Goal: Task Accomplishment & Management: Manage account settings

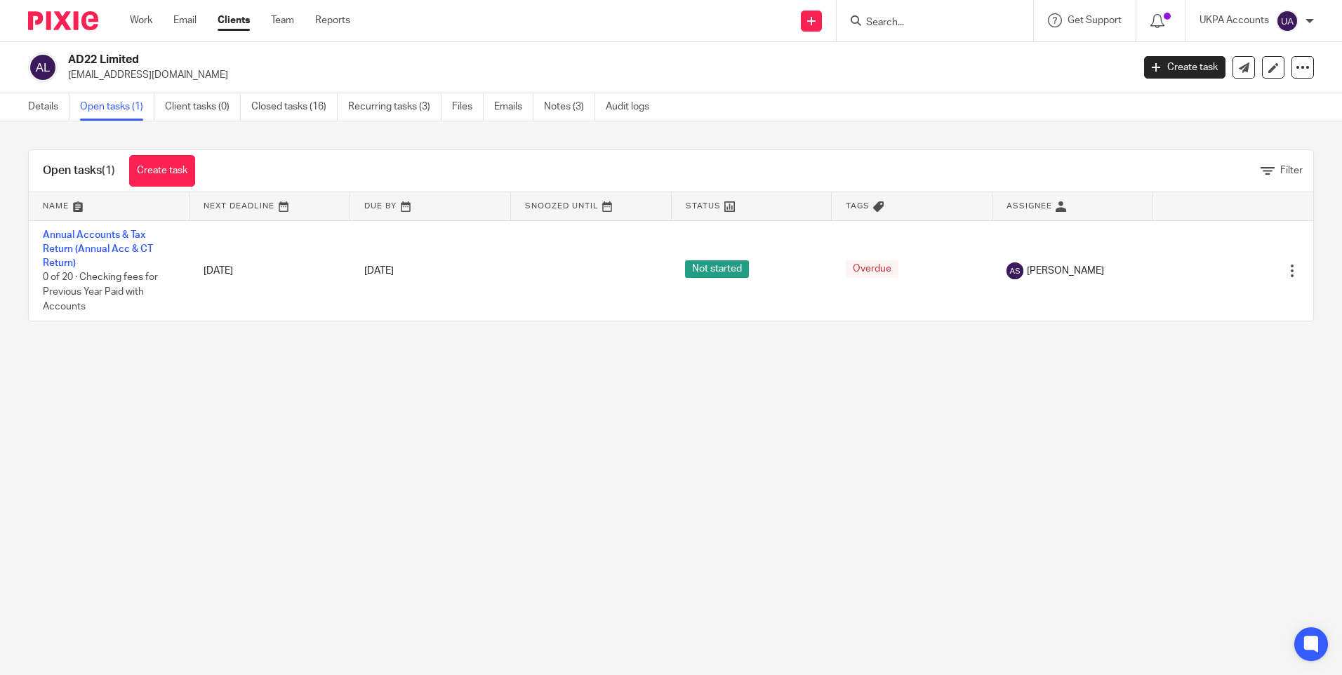
click at [897, 12] on form at bounding box center [940, 21] width 150 height 18
click at [894, 14] on form at bounding box center [940, 21] width 150 height 18
click at [895, 25] on input "Search" at bounding box center [928, 23] width 126 height 13
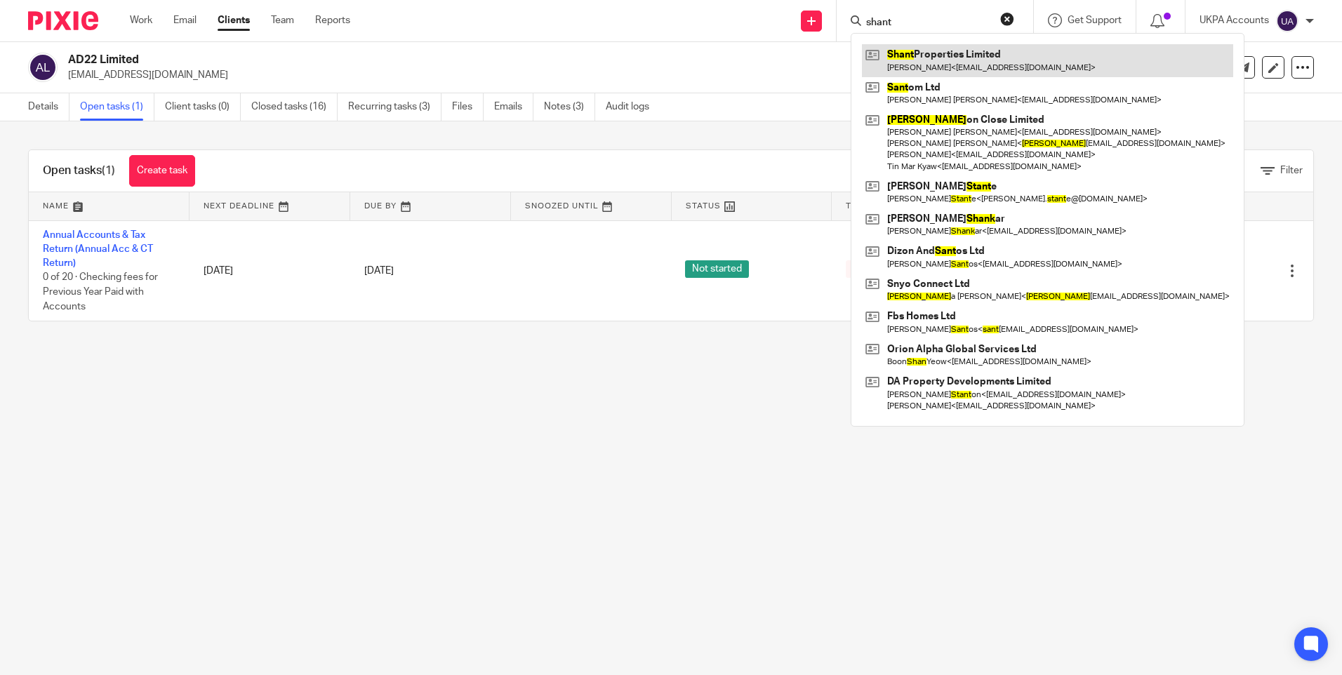
type input "shant"
click at [920, 57] on link at bounding box center [1047, 60] width 371 height 32
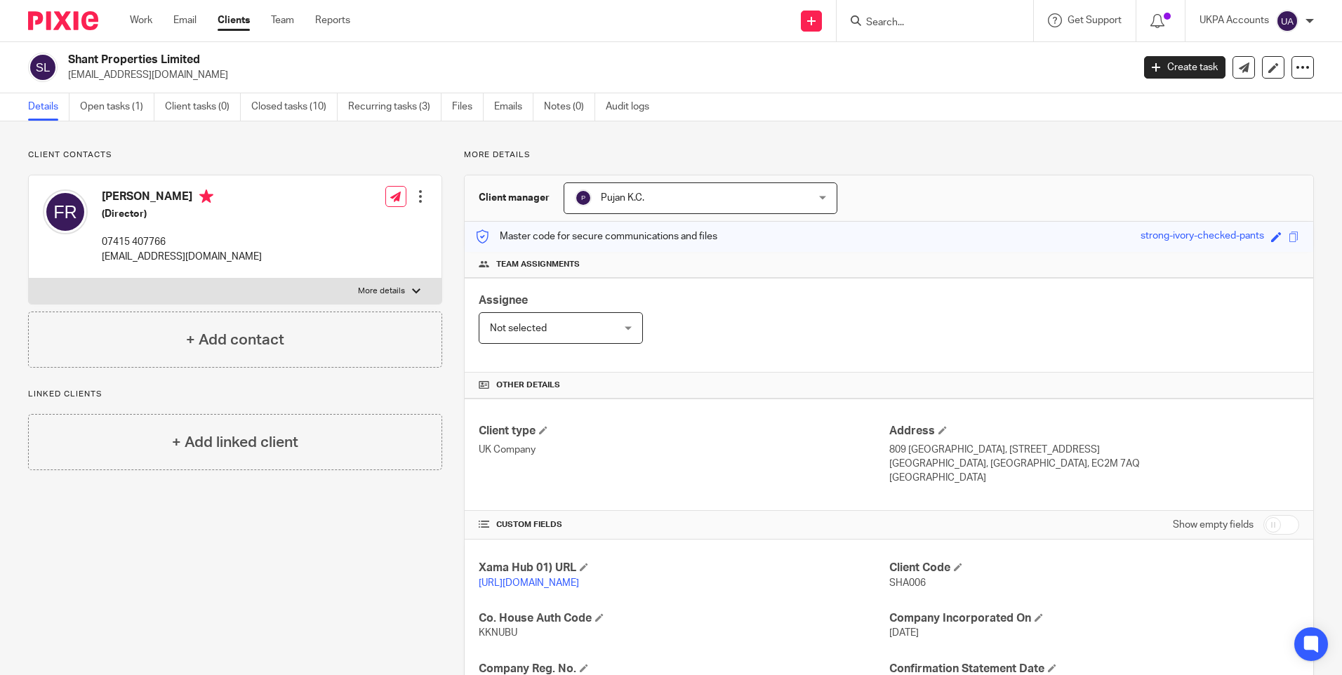
click at [900, 25] on input "Search" at bounding box center [928, 23] width 126 height 13
type input "jmk"
click at [902, 50] on link at bounding box center [980, 60] width 237 height 32
drag, startPoint x: 0, startPoint y: 0, endPoint x: 127, endPoint y: 74, distance: 147.3
click at [127, 74] on p "[EMAIL_ADDRESS][DOMAIN_NAME]" at bounding box center [595, 75] width 1055 height 14
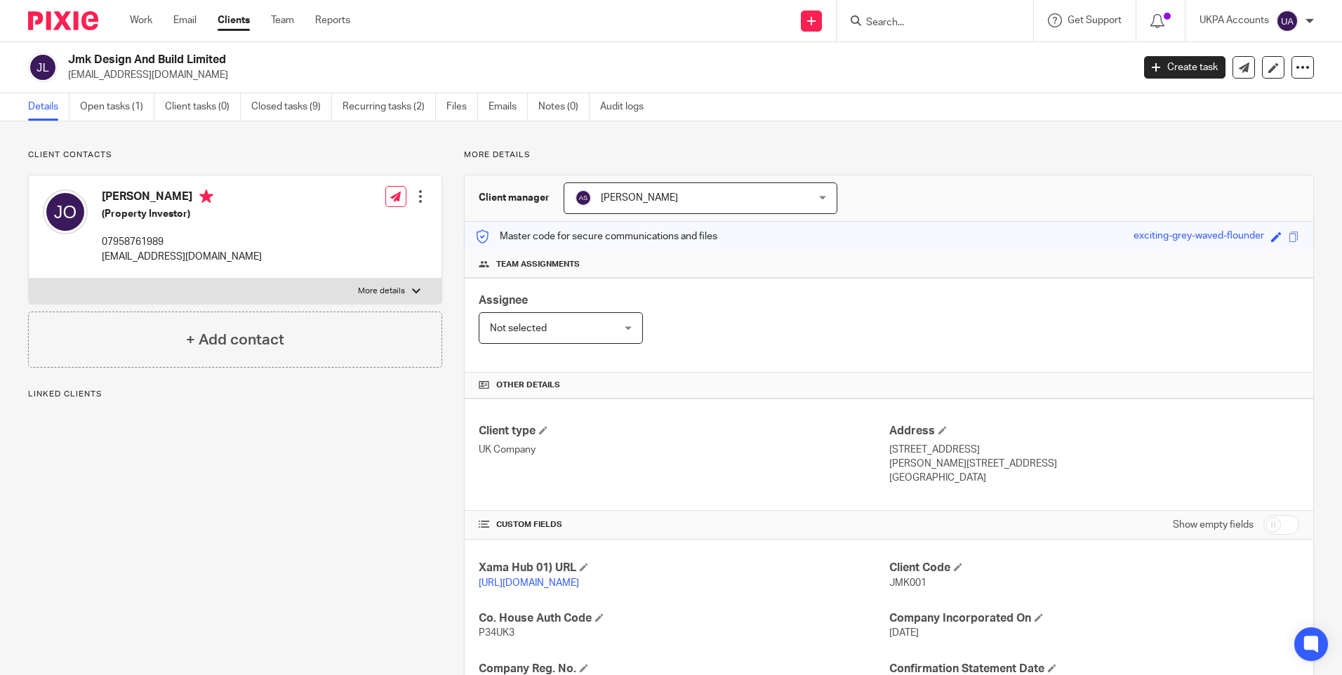
click at [127, 74] on p "janeobrien65@yahoo.co.uk" at bounding box center [595, 75] width 1055 height 14
copy main "janeobrien65@yahoo.co.uk Create task Update from Companies House Export data Me…"
click at [885, 22] on input "Search" at bounding box center [928, 23] width 126 height 13
paste input "[EMAIL_ADDRESS][DOMAIN_NAME]"
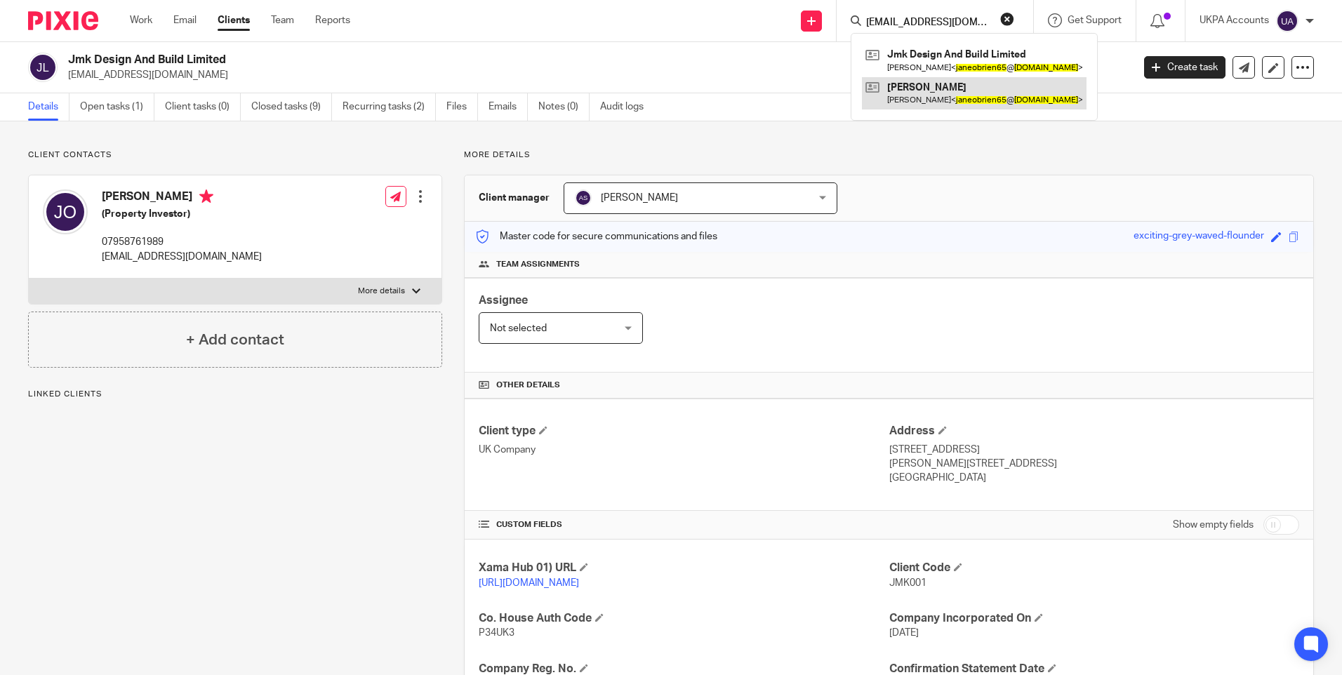
type input "[EMAIL_ADDRESS][DOMAIN_NAME]"
drag, startPoint x: 329, startPoint y: 135, endPoint x: 323, endPoint y: 131, distance: 7.6
click at [324, 132] on div "Client contacts Jane Maria O'brien (Property Investor) 07958761989 janeobrien65…" at bounding box center [671, 538] width 1342 height 835
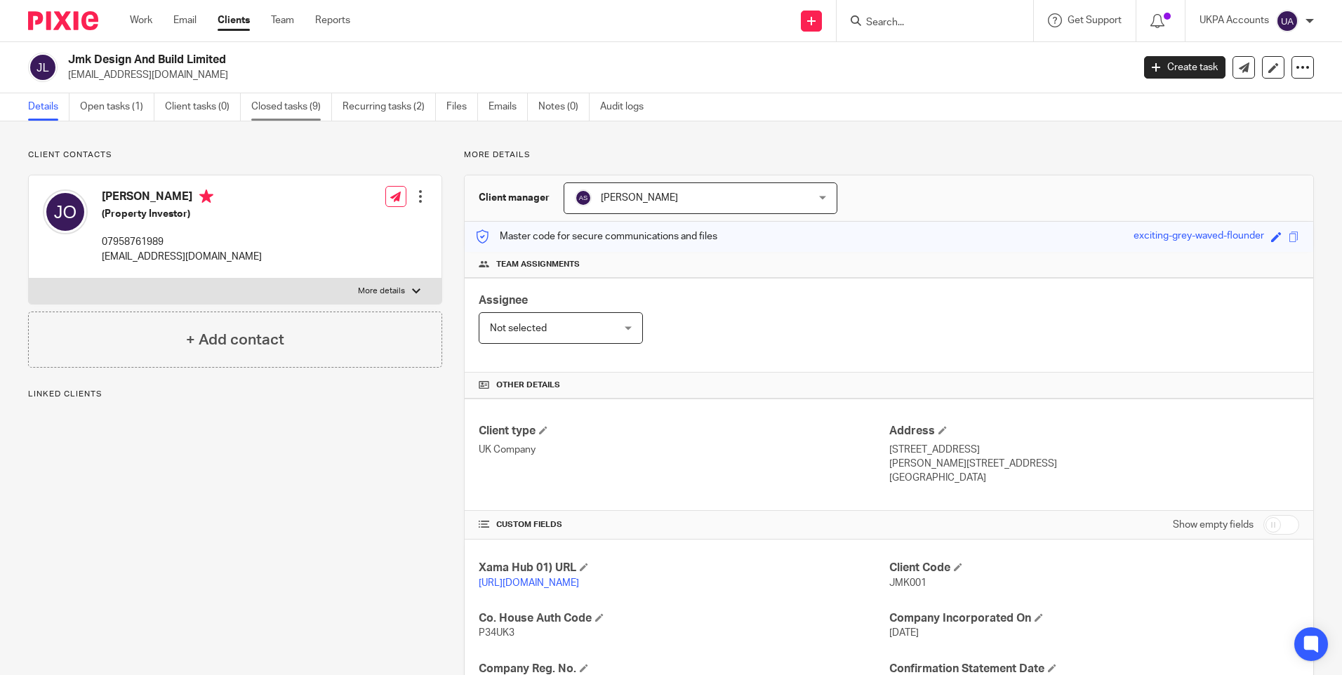
click at [296, 107] on link "Closed tasks (9)" at bounding box center [291, 106] width 81 height 27
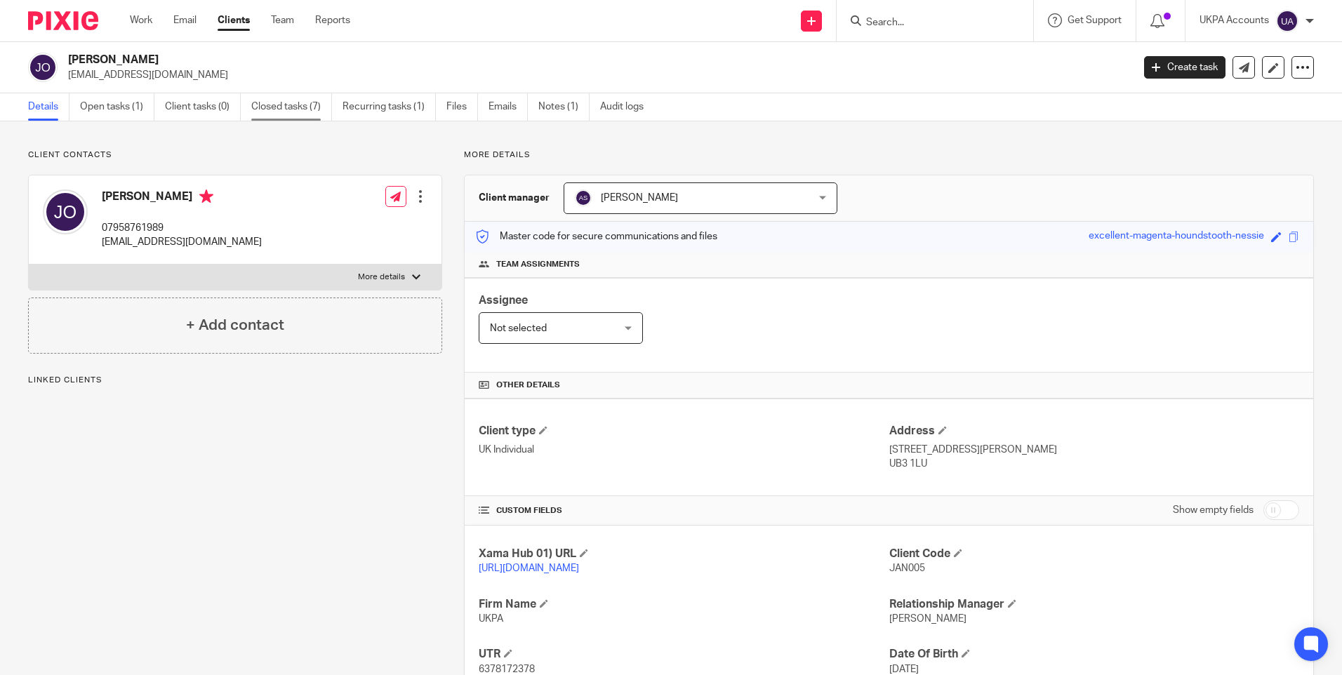
click at [303, 104] on link "Closed tasks (7)" at bounding box center [291, 106] width 81 height 27
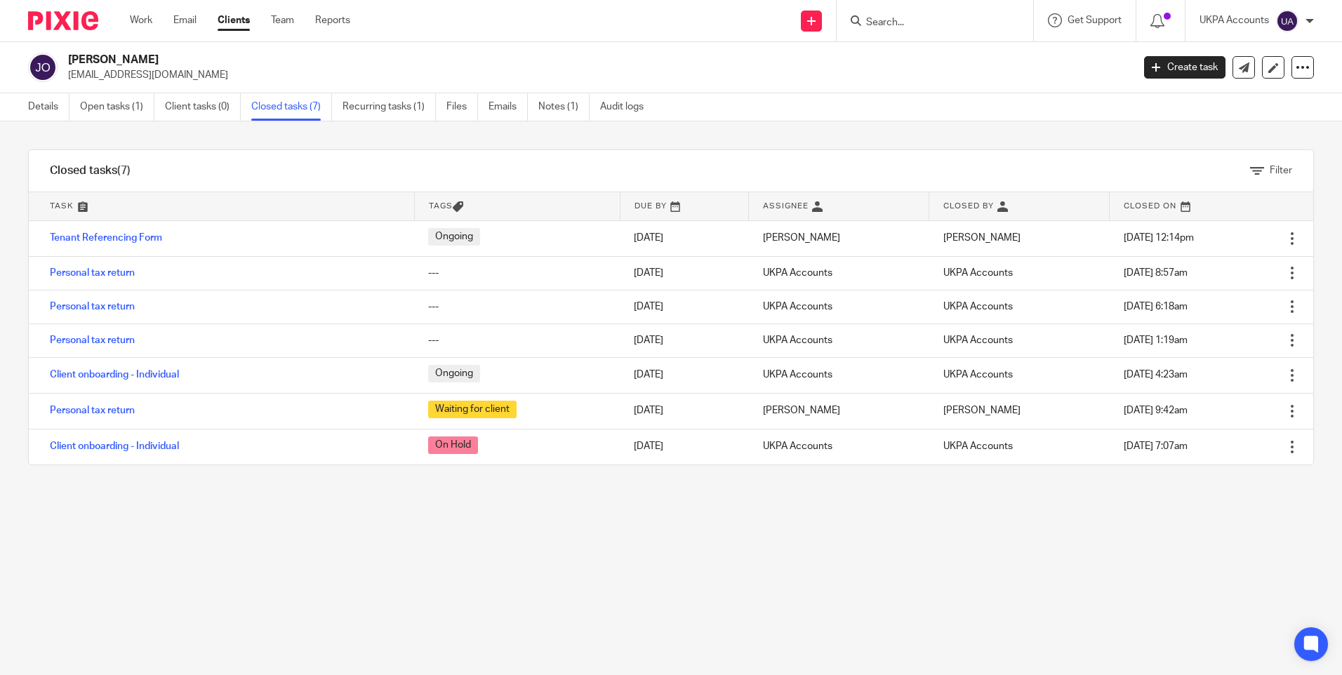
click at [127, 64] on h2 "[PERSON_NAME]" at bounding box center [490, 60] width 844 height 15
click at [127, 63] on h2 "[PERSON_NAME]" at bounding box center [490, 60] width 844 height 15
click at [127, 63] on h2 "Jane Maria O'Brien" at bounding box center [490, 60] width 844 height 15
copy div "Jane Maria O'Brien"
click at [259, 581] on div "Filter tasks Only show tasks matching all of these conditions 1 Task name Is Is…" at bounding box center [671, 398] width 1342 height 554
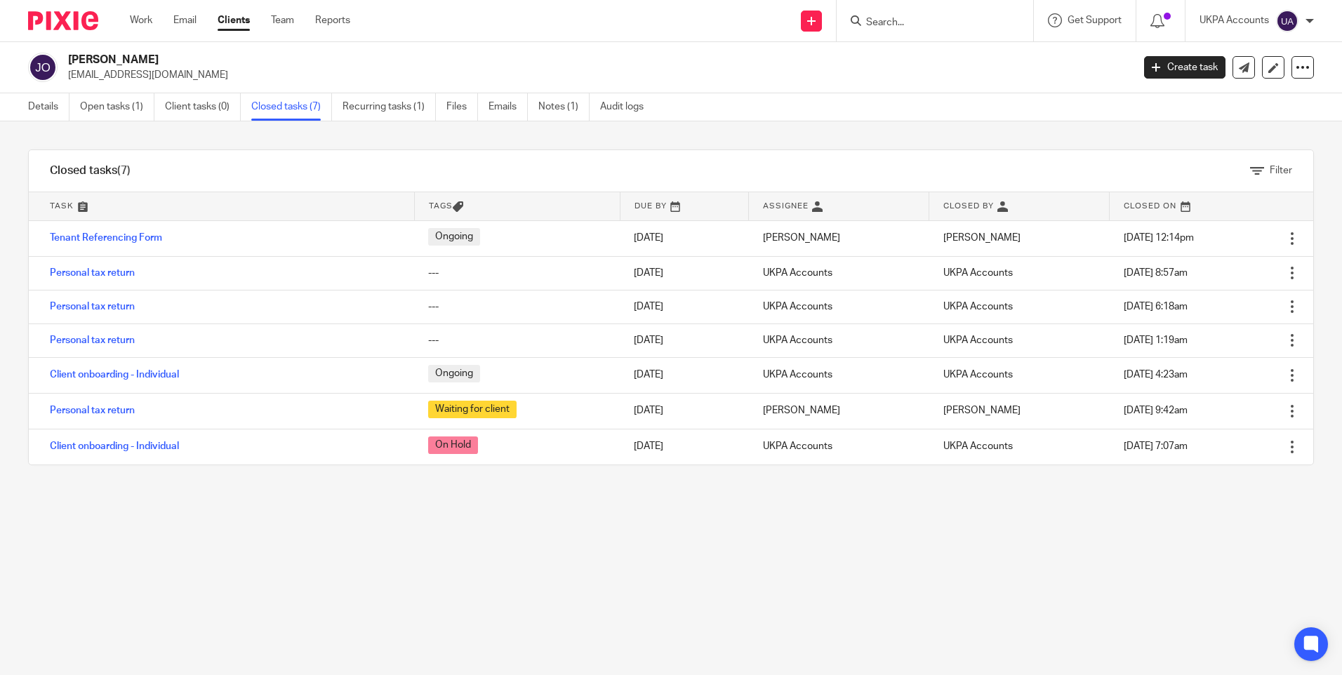
click at [903, 19] on input "Search" at bounding box center [928, 23] width 126 height 13
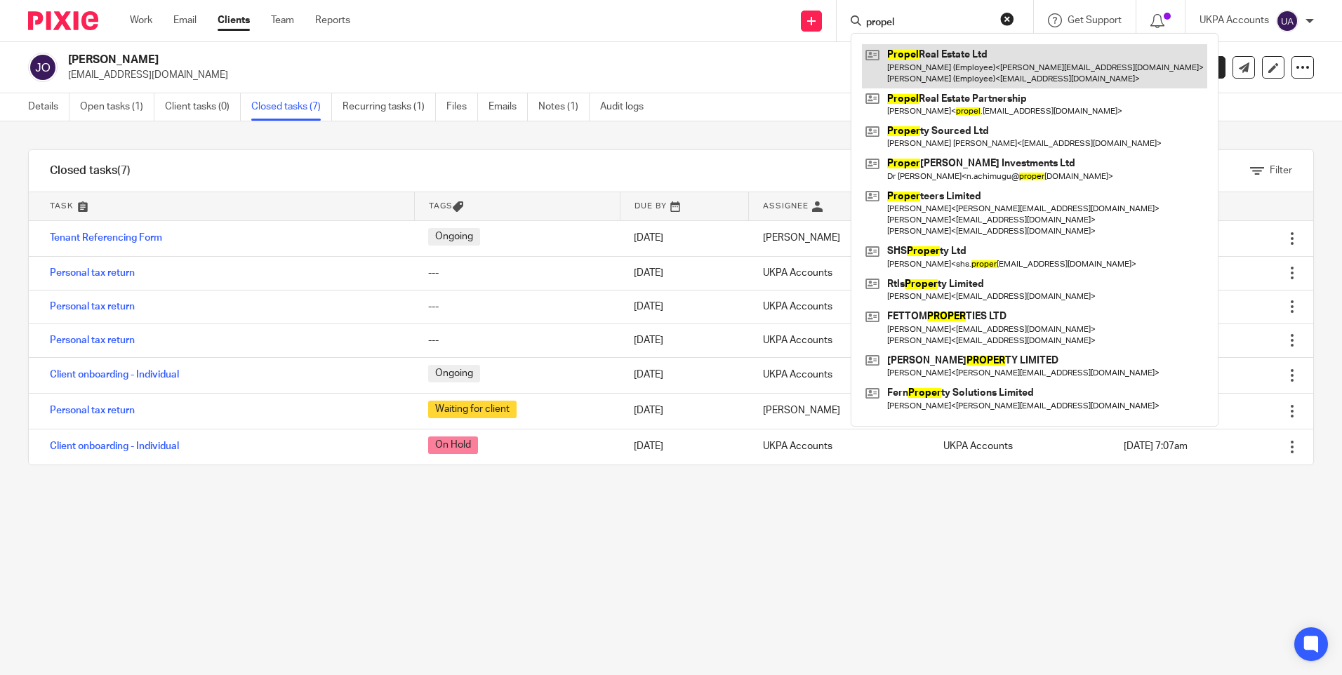
type input "propel"
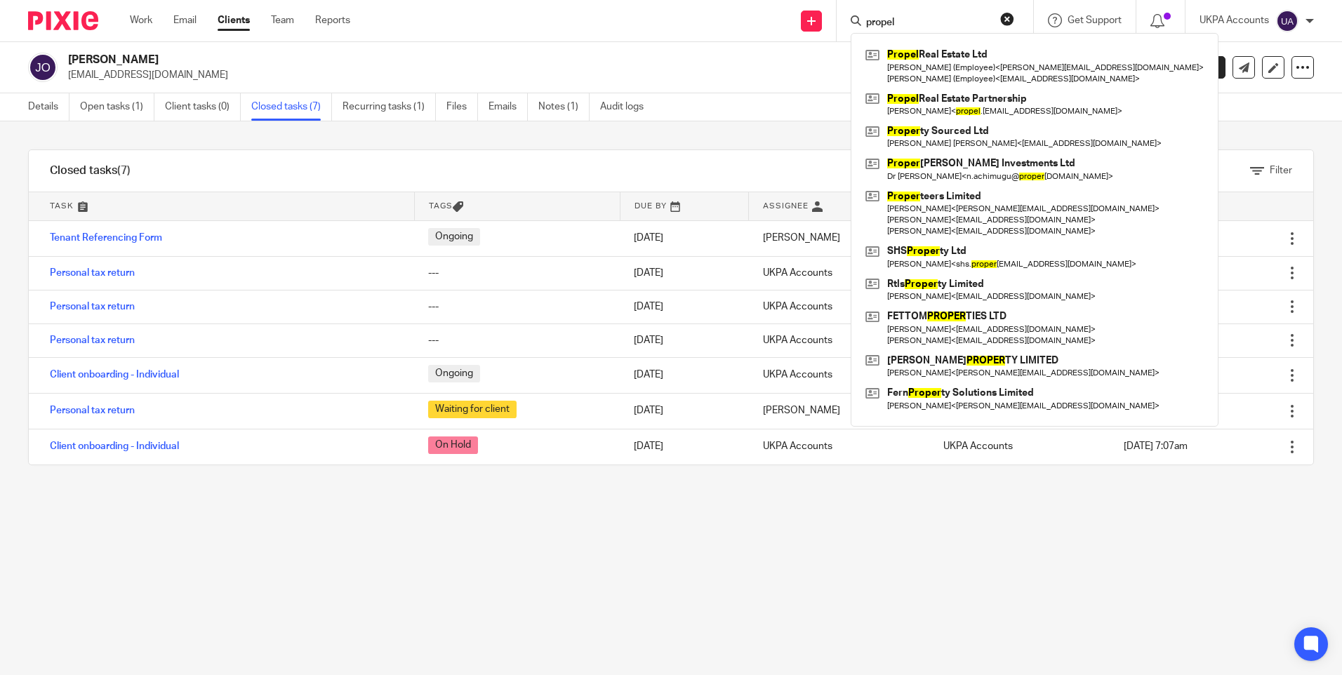
drag, startPoint x: 925, startPoint y: 58, endPoint x: 814, endPoint y: 117, distance: 125.6
click at [814, 117] on div "Details Open tasks (1) Client tasks (0) Closed tasks (7) Recurring tasks (1) Fi…" at bounding box center [671, 107] width 1342 height 28
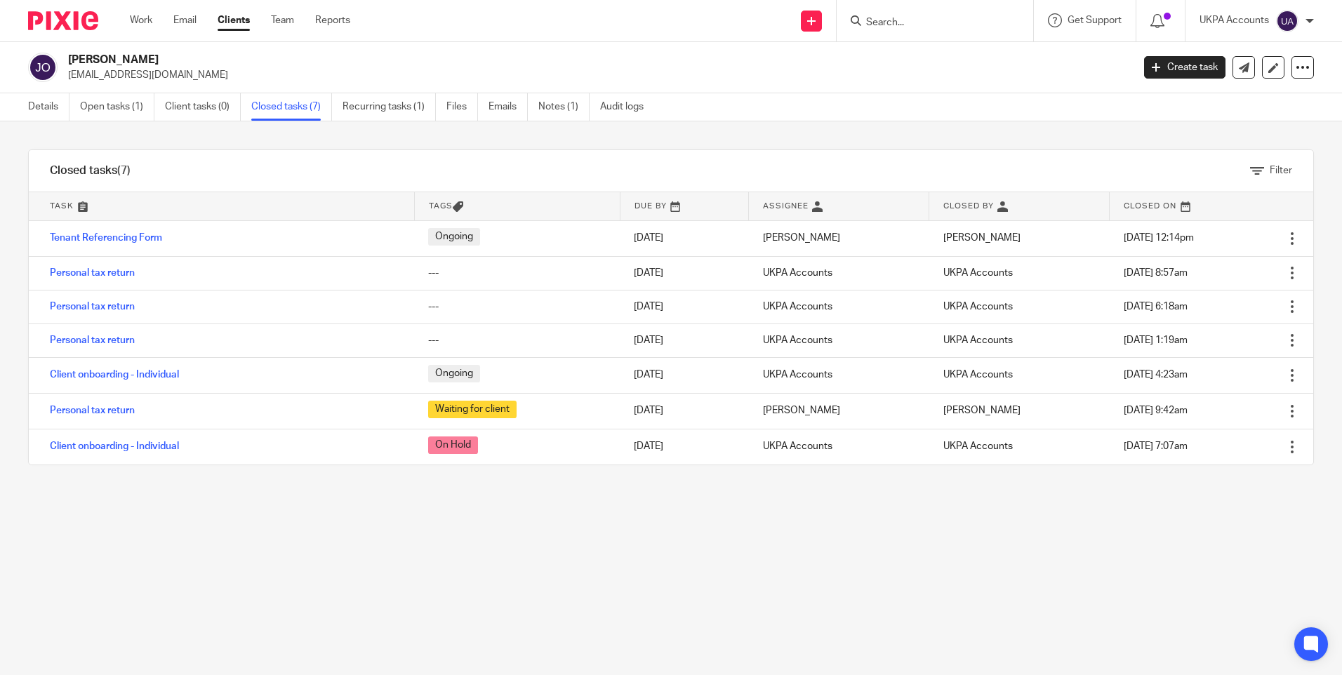
click at [918, 23] on input "Search" at bounding box center [928, 23] width 126 height 13
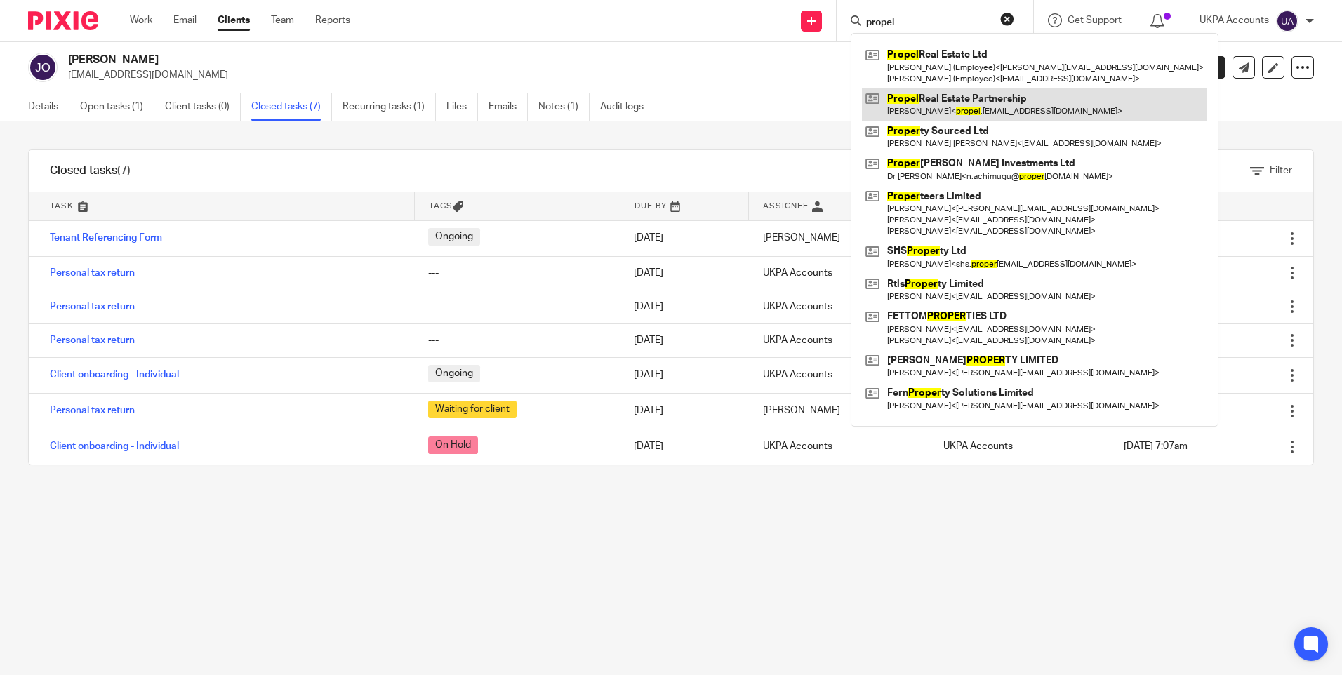
type input "propel"
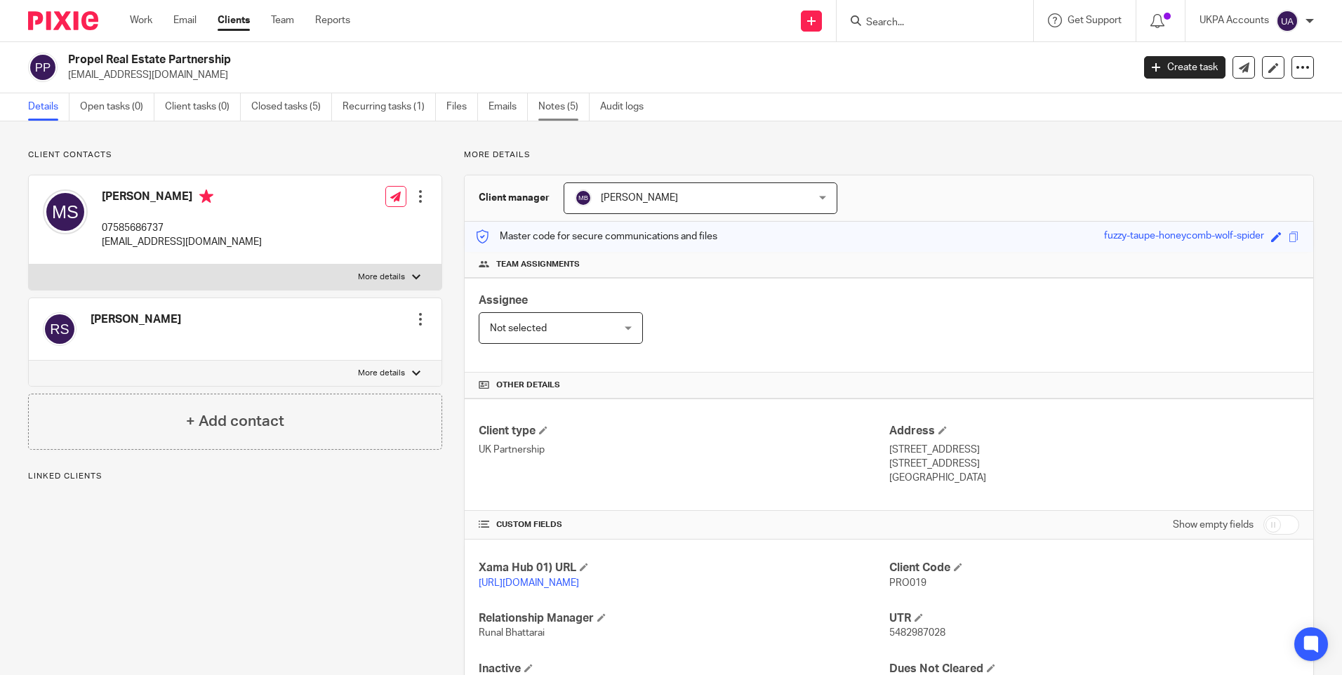
click at [567, 104] on link "Notes (5)" at bounding box center [564, 106] width 51 height 27
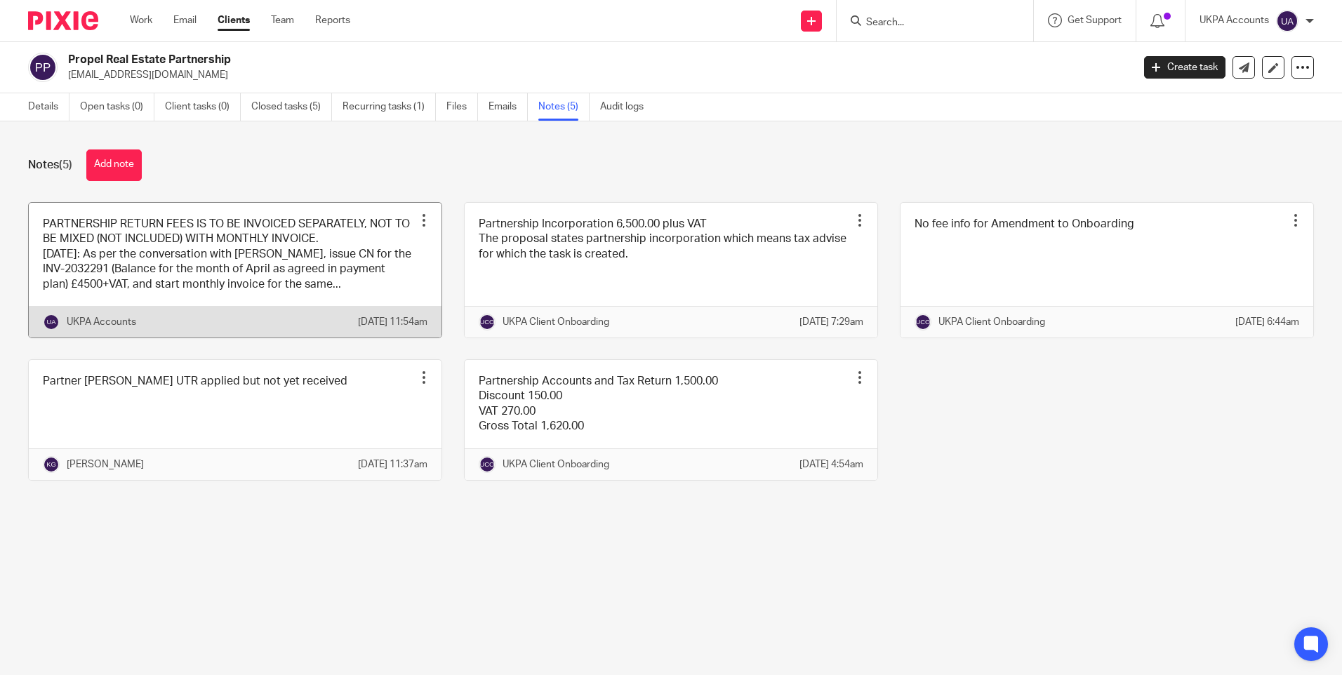
click at [419, 218] on div at bounding box center [424, 220] width 14 height 14
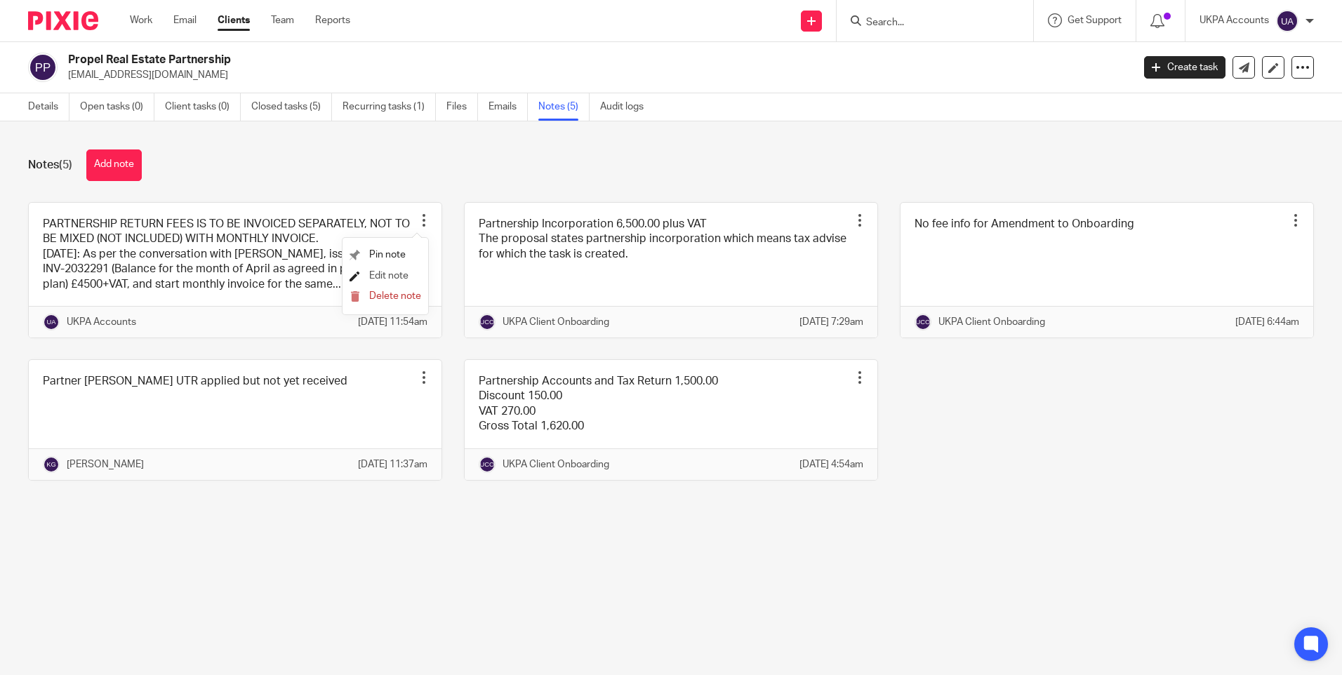
click at [394, 272] on span "Edit note" at bounding box center [388, 276] width 39 height 10
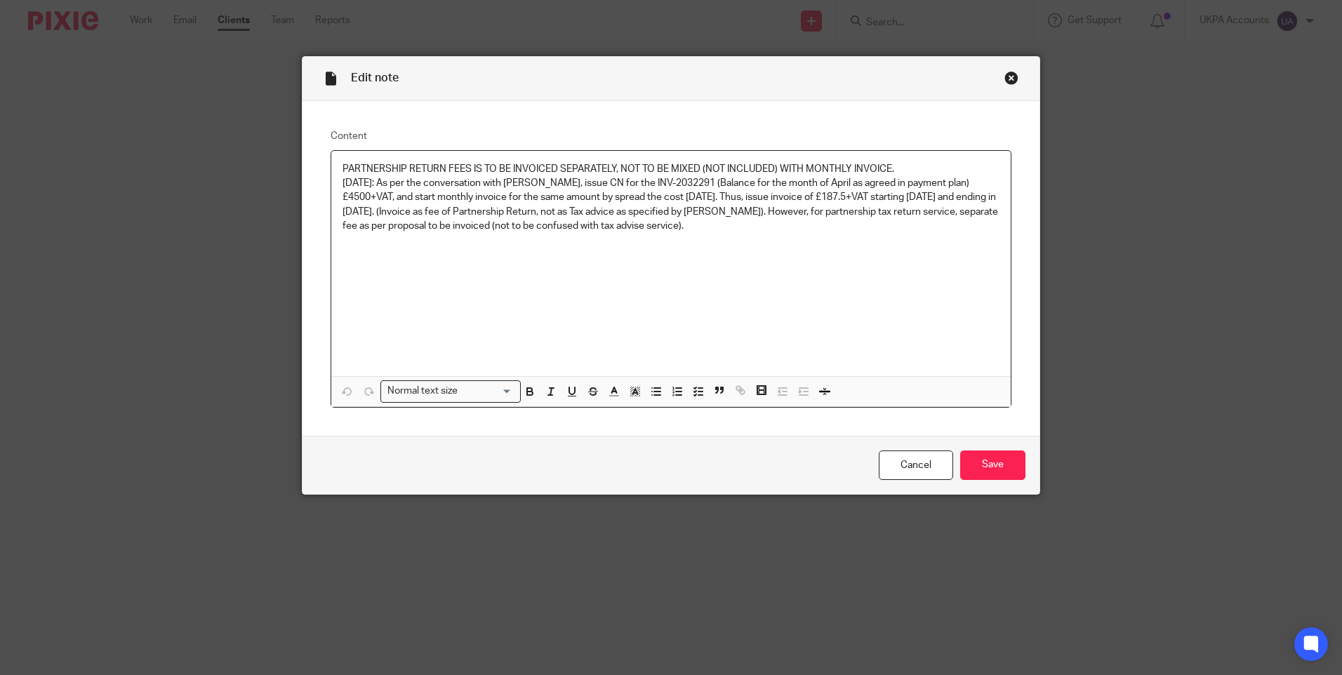
click at [1009, 77] on div "Close this dialog window" at bounding box center [1012, 78] width 14 height 14
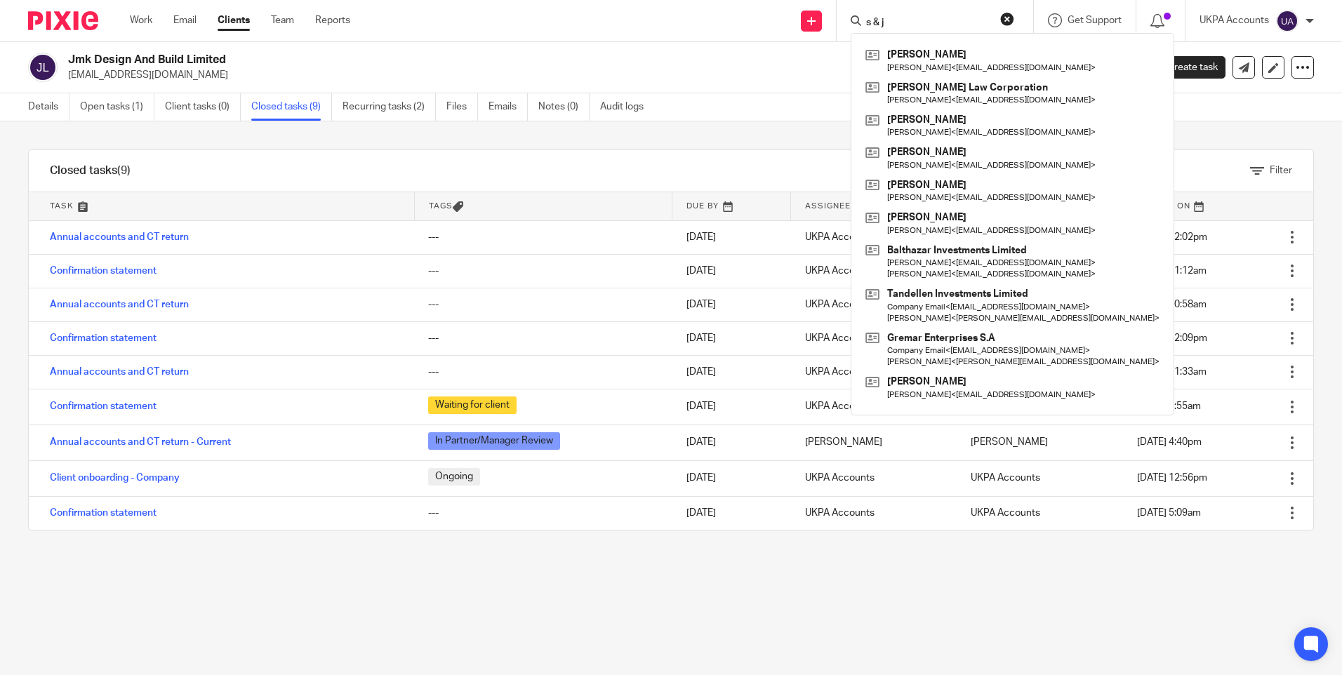
click at [873, 23] on input "s & j" at bounding box center [928, 23] width 126 height 13
paste input "S & J Properties Management Ltd"
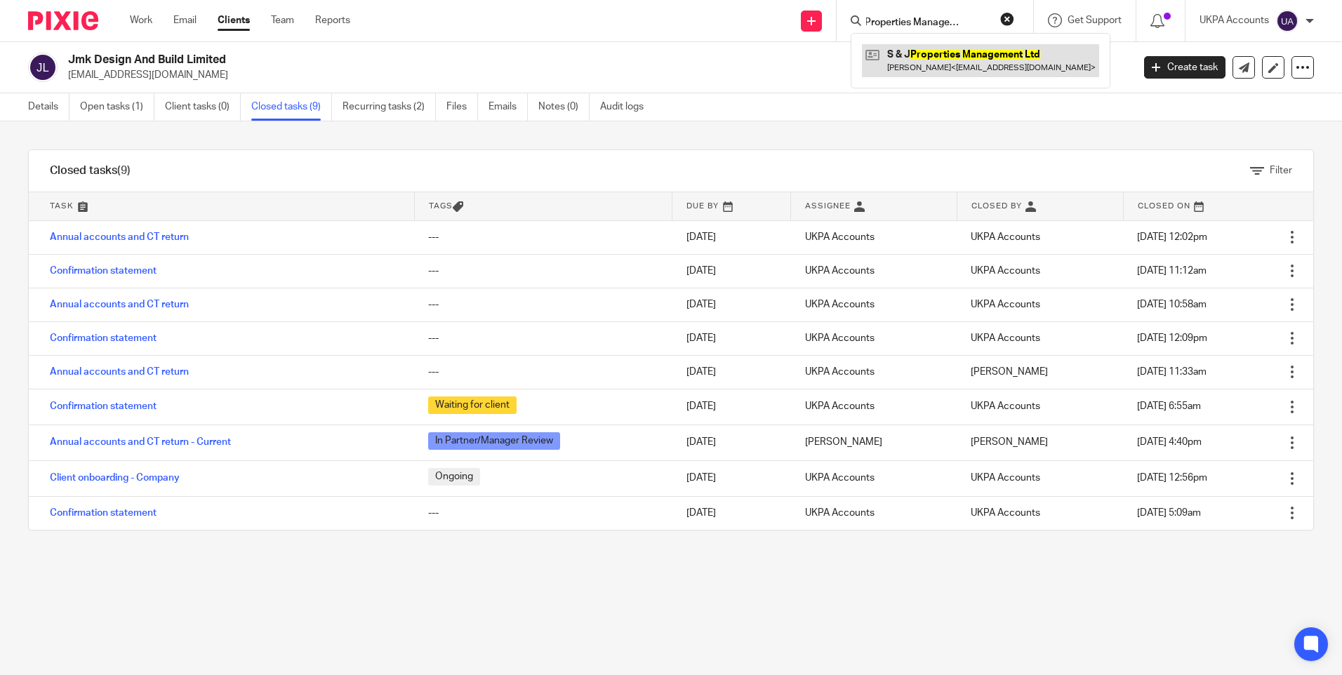
type input "S & J Properties Management Ltd"
click at [934, 62] on link at bounding box center [980, 60] width 237 height 32
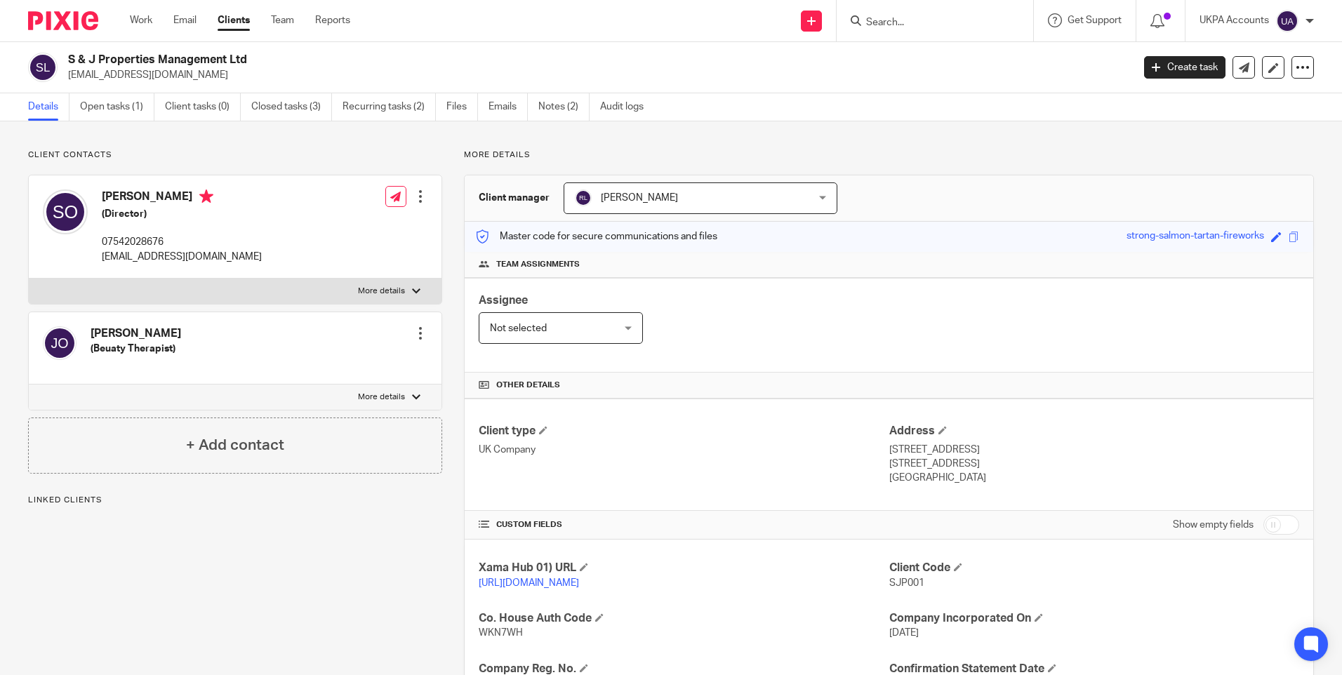
click at [126, 104] on link "Open tasks (1)" at bounding box center [117, 106] width 74 height 27
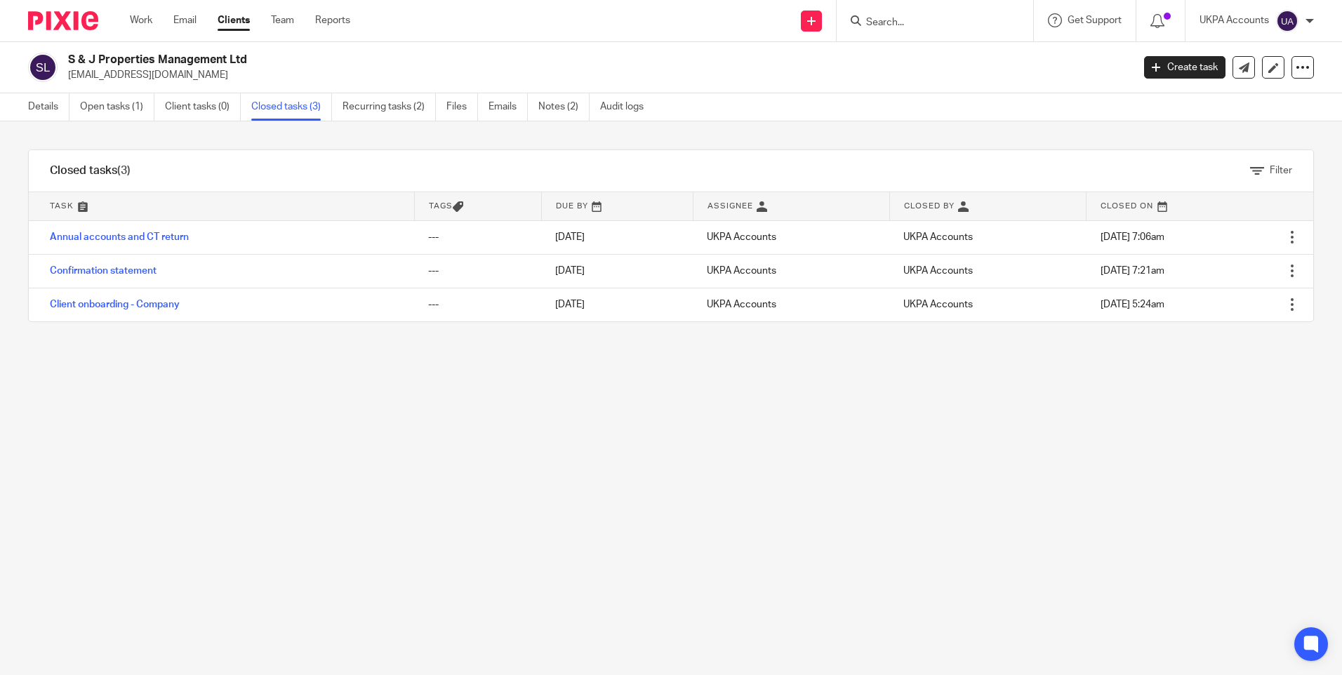
click at [52, 105] on link "Details" at bounding box center [48, 106] width 41 height 27
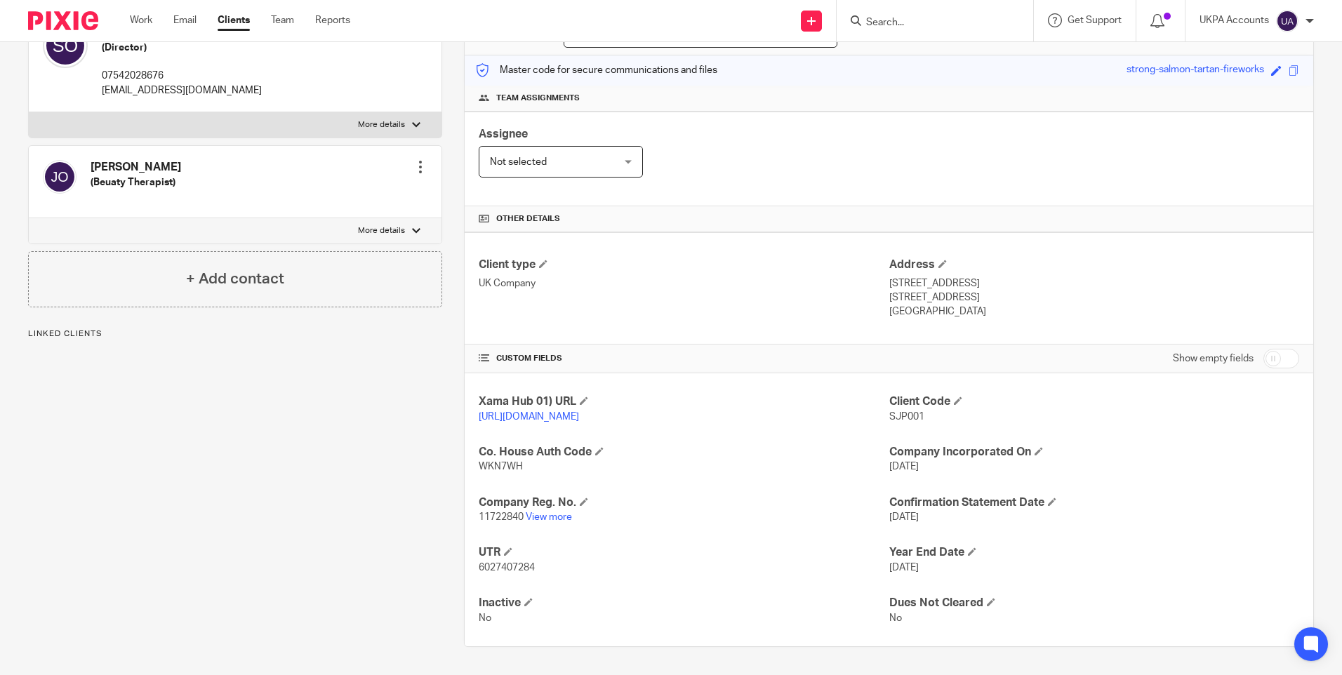
scroll to position [180, 0]
click at [234, 458] on div "Client contacts Jenny Helen O'sullivan (Beuaty Therapist) Edit contact Create c…" at bounding box center [224, 315] width 436 height 664
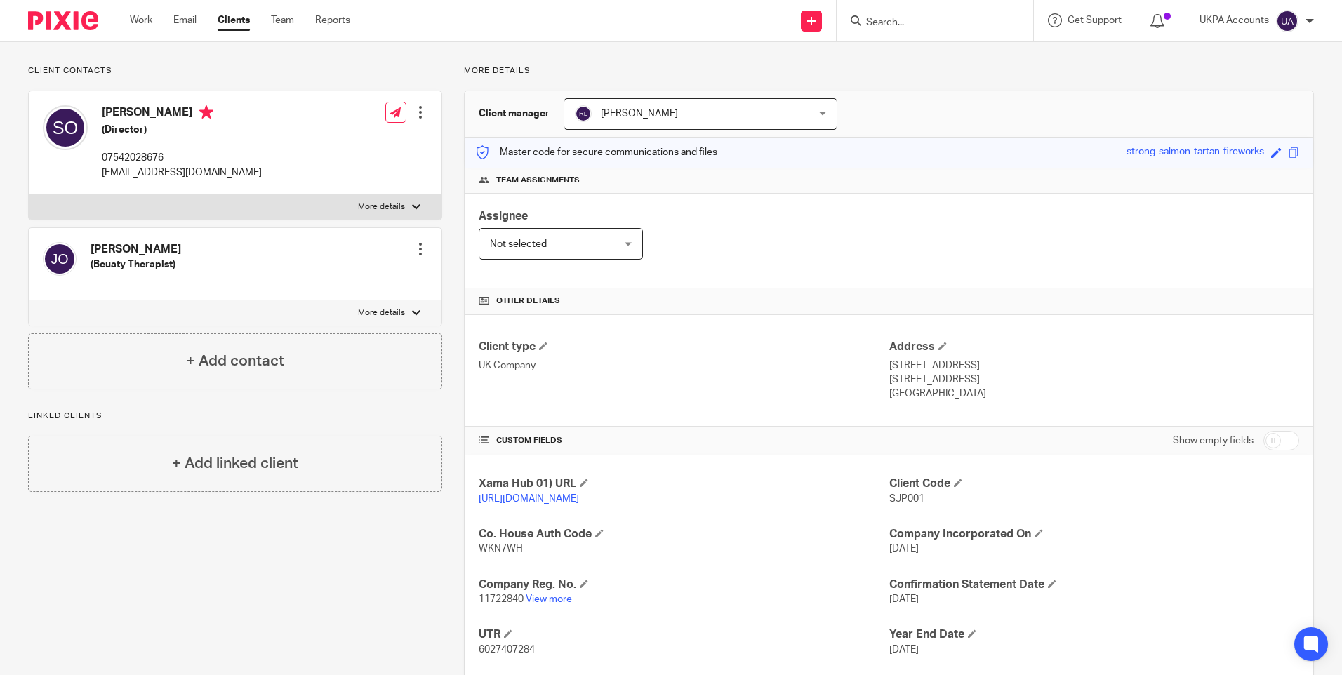
scroll to position [0, 0]
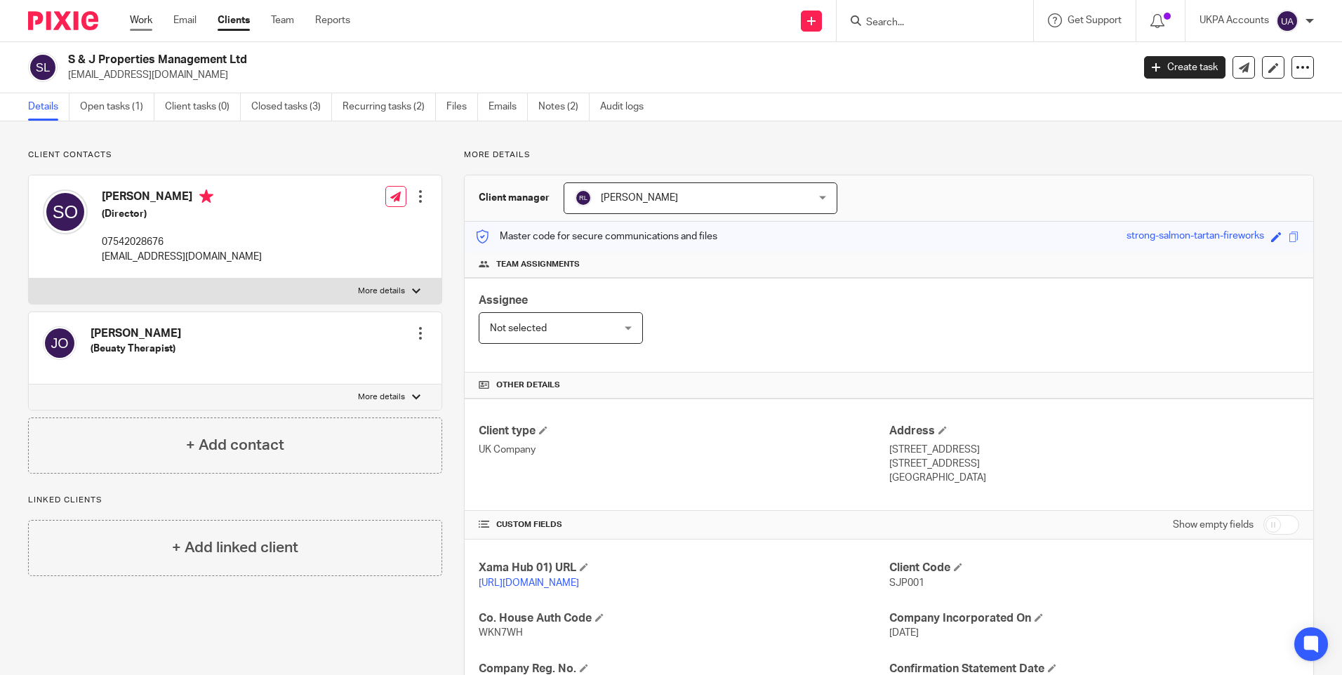
click at [148, 24] on link "Work" at bounding box center [141, 20] width 22 height 14
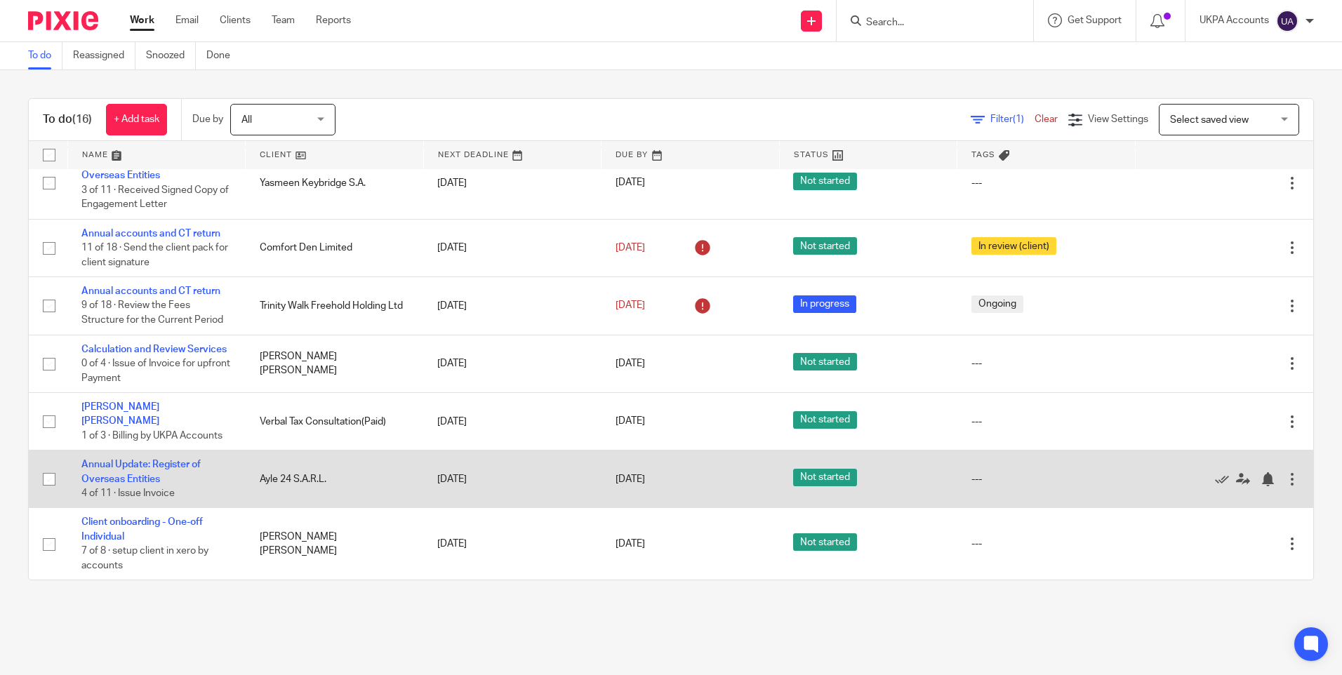
scroll to position [548, 0]
drag, startPoint x: 123, startPoint y: 470, endPoint x: 98, endPoint y: 465, distance: 25.9
click at [145, 463] on link "Annual Update: Register of Overseas Entities" at bounding box center [140, 472] width 119 height 24
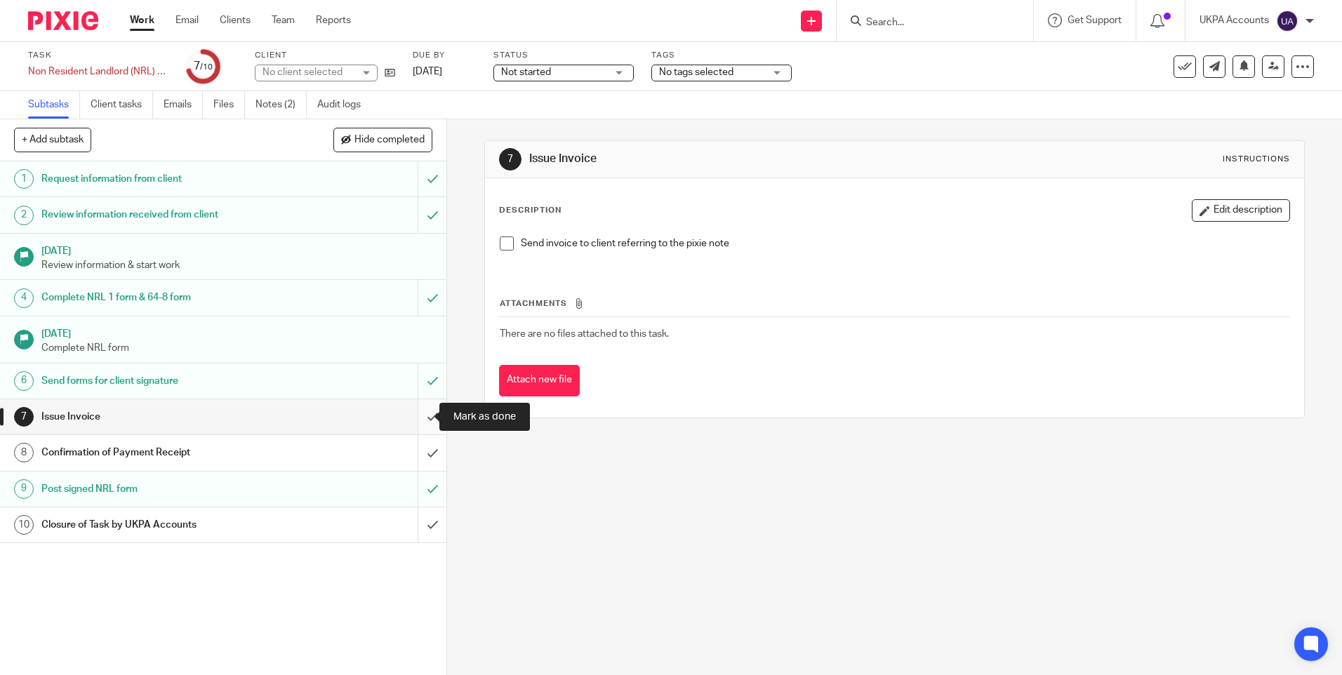
click at [418, 414] on input "submit" at bounding box center [223, 416] width 447 height 35
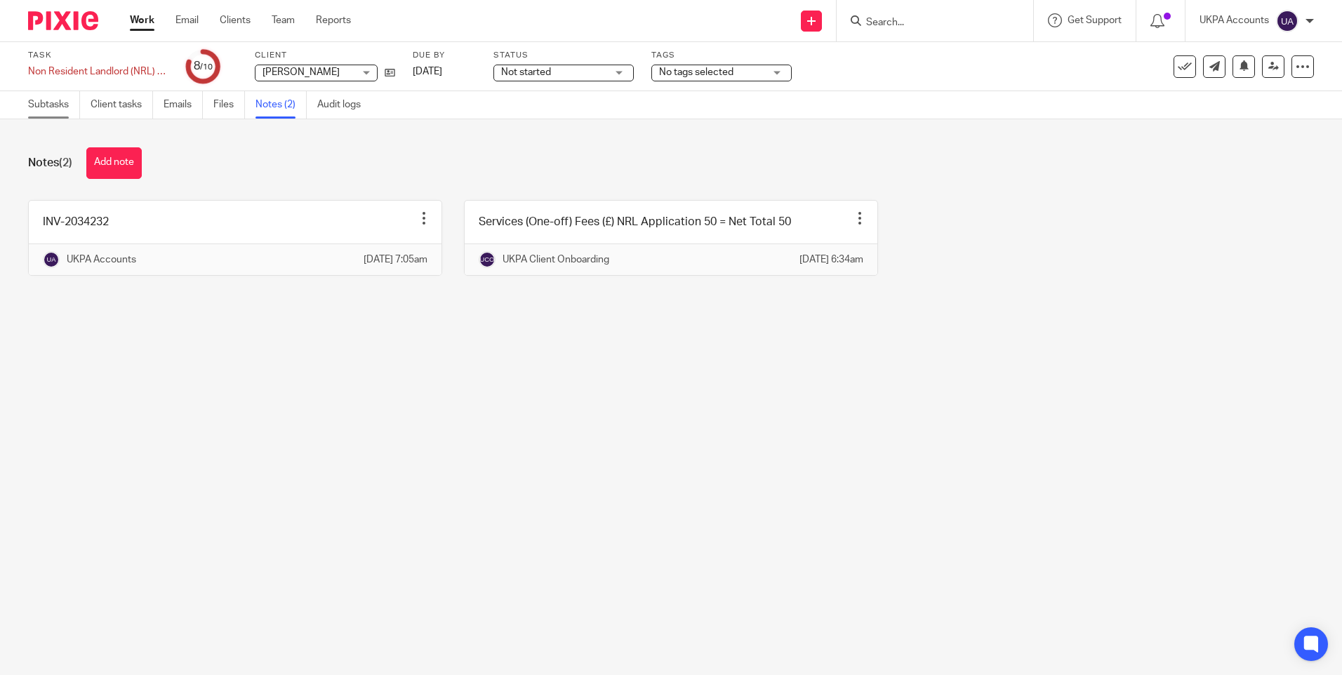
click at [51, 105] on link "Subtasks" at bounding box center [54, 104] width 52 height 27
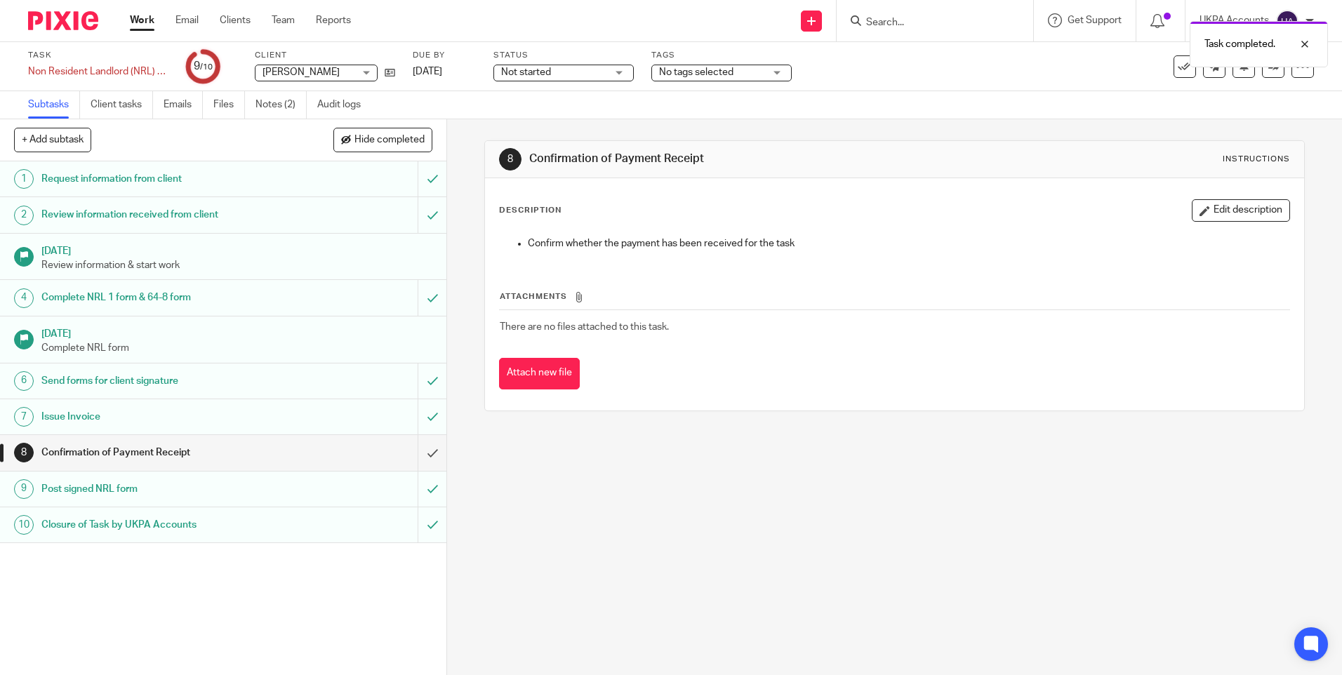
click at [1171, 67] on div "Task completed." at bounding box center [999, 40] width 657 height 53
click at [1178, 71] on icon at bounding box center [1185, 67] width 14 height 14
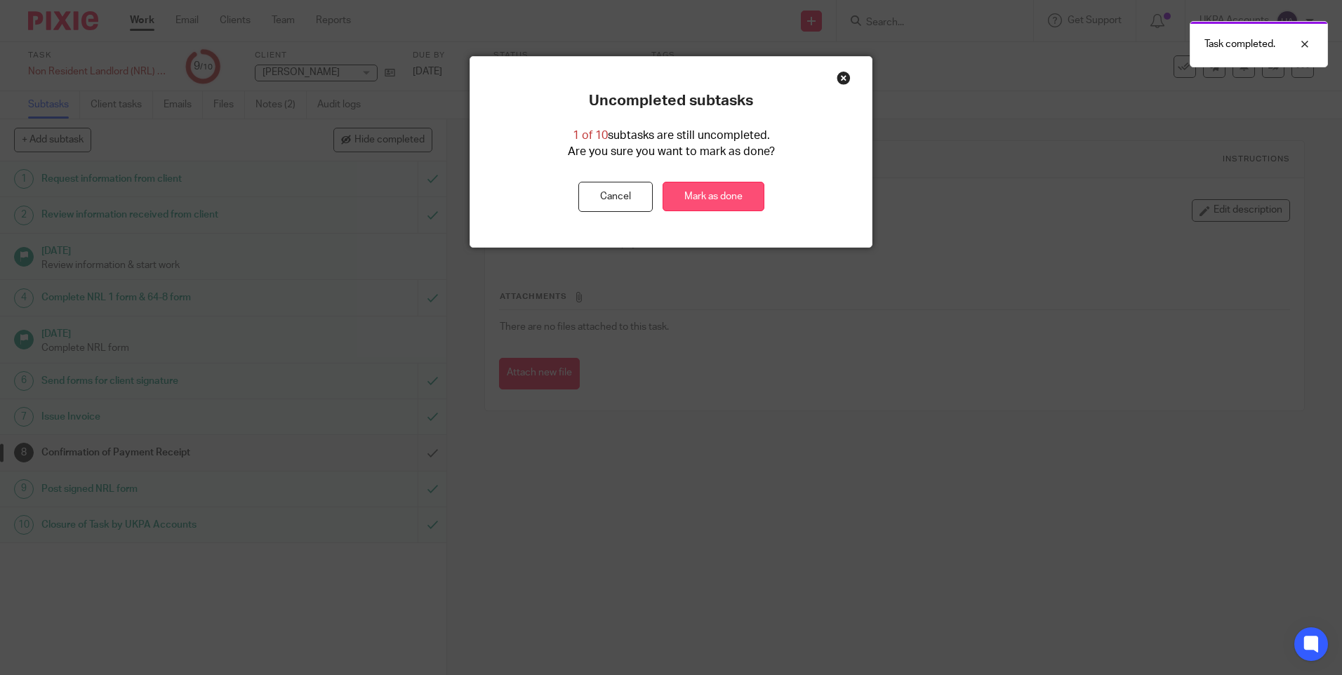
click at [720, 196] on link "Mark as done" at bounding box center [714, 197] width 102 height 30
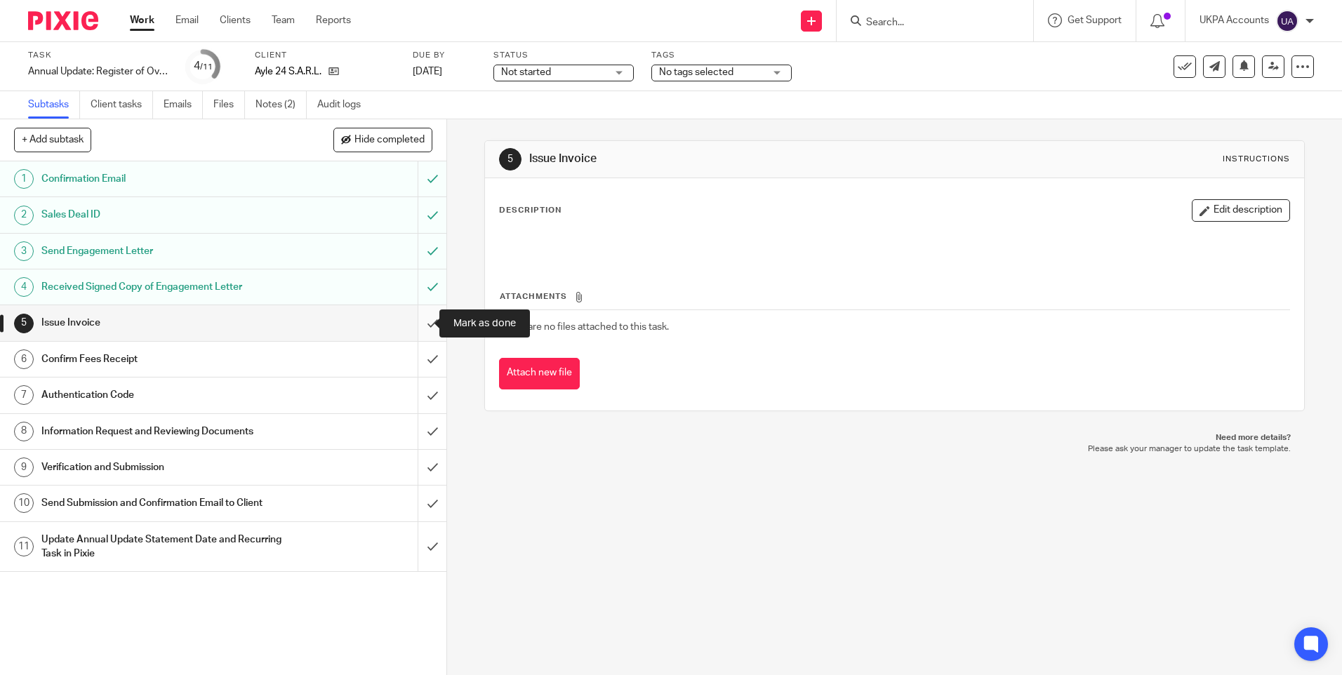
click at [421, 319] on input "submit" at bounding box center [223, 322] width 447 height 35
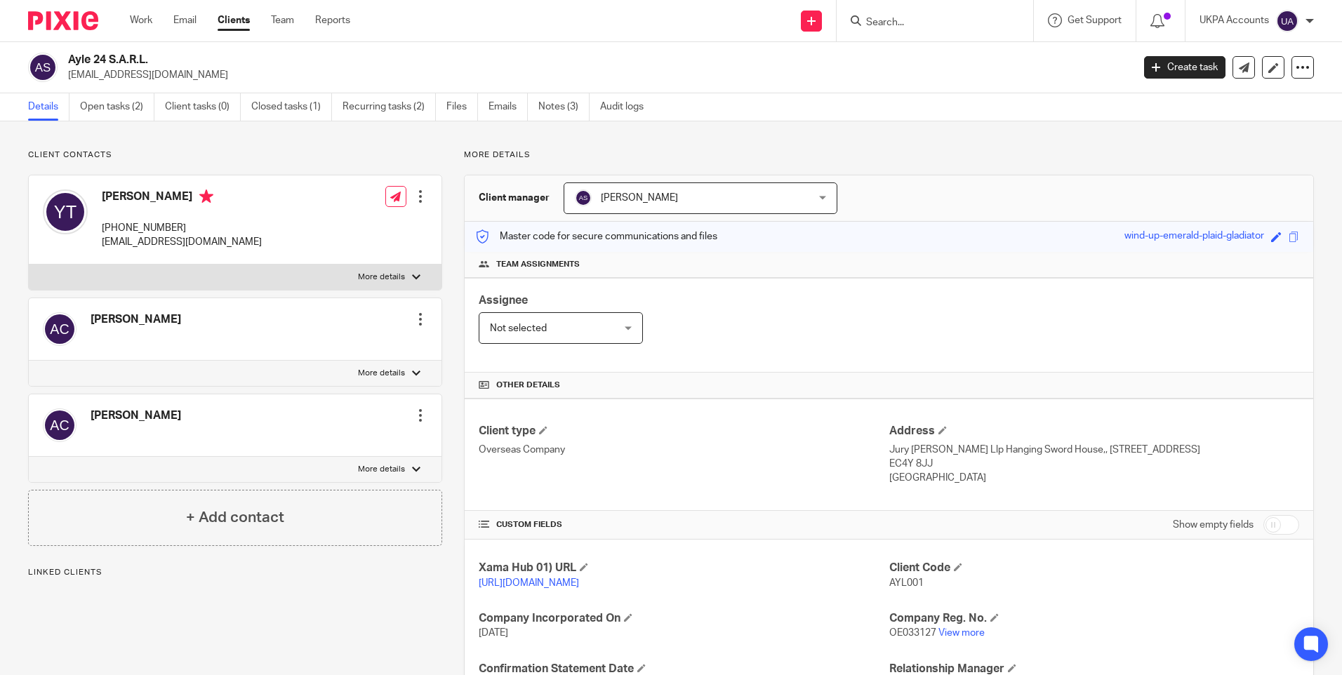
click at [246, 634] on div "Client contacts [PERSON_NAME] Edit contact Create client from contact Export da…" at bounding box center [224, 507] width 436 height 715
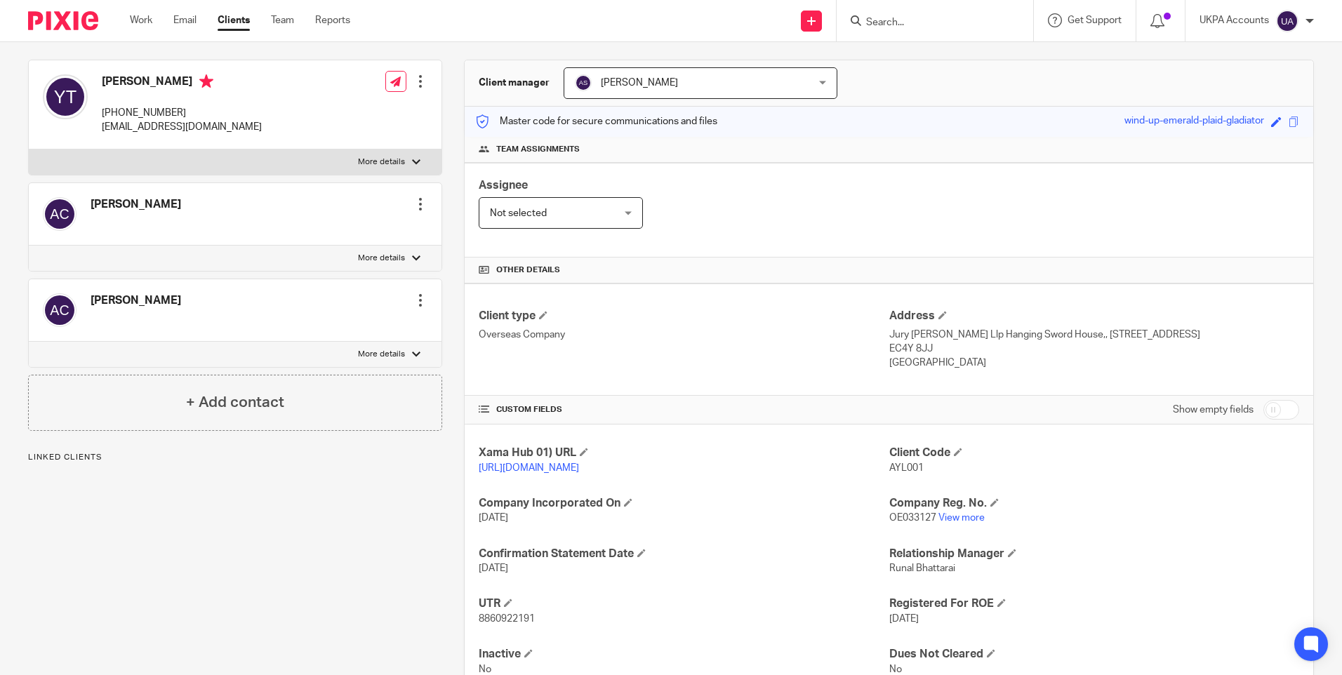
scroll to position [140, 0]
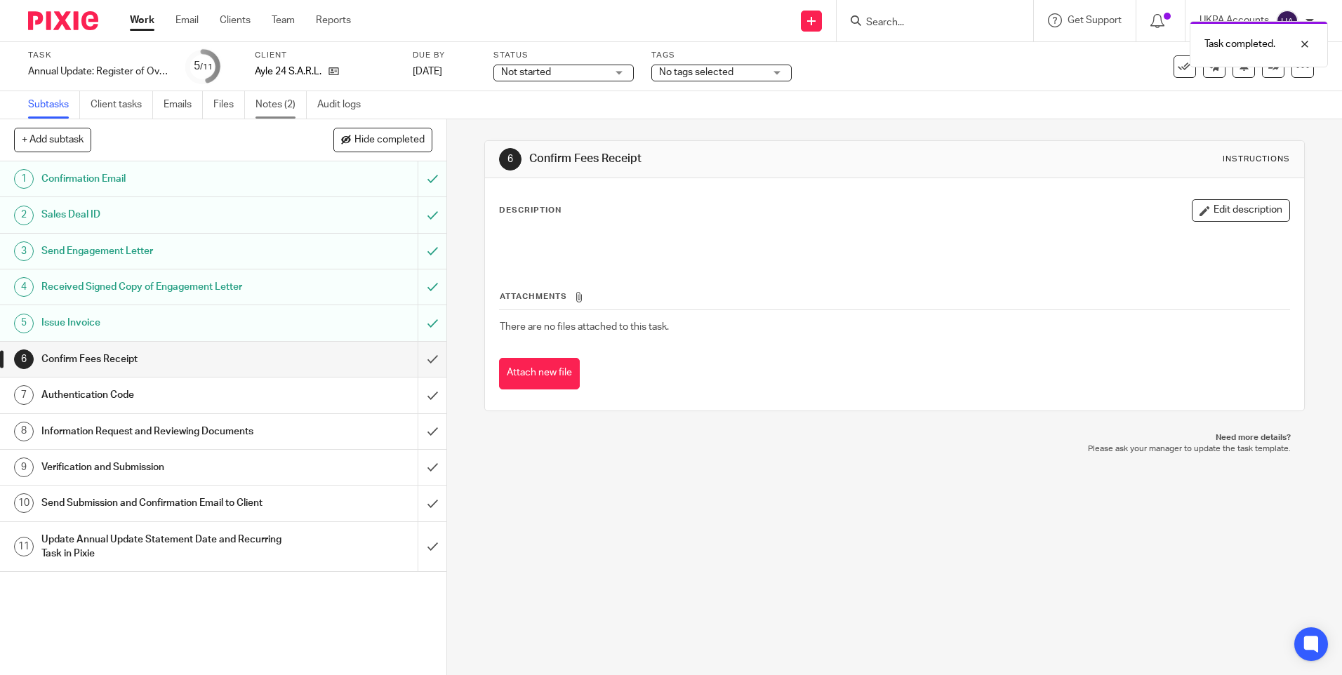
click at [282, 105] on link "Notes (2)" at bounding box center [281, 104] width 51 height 27
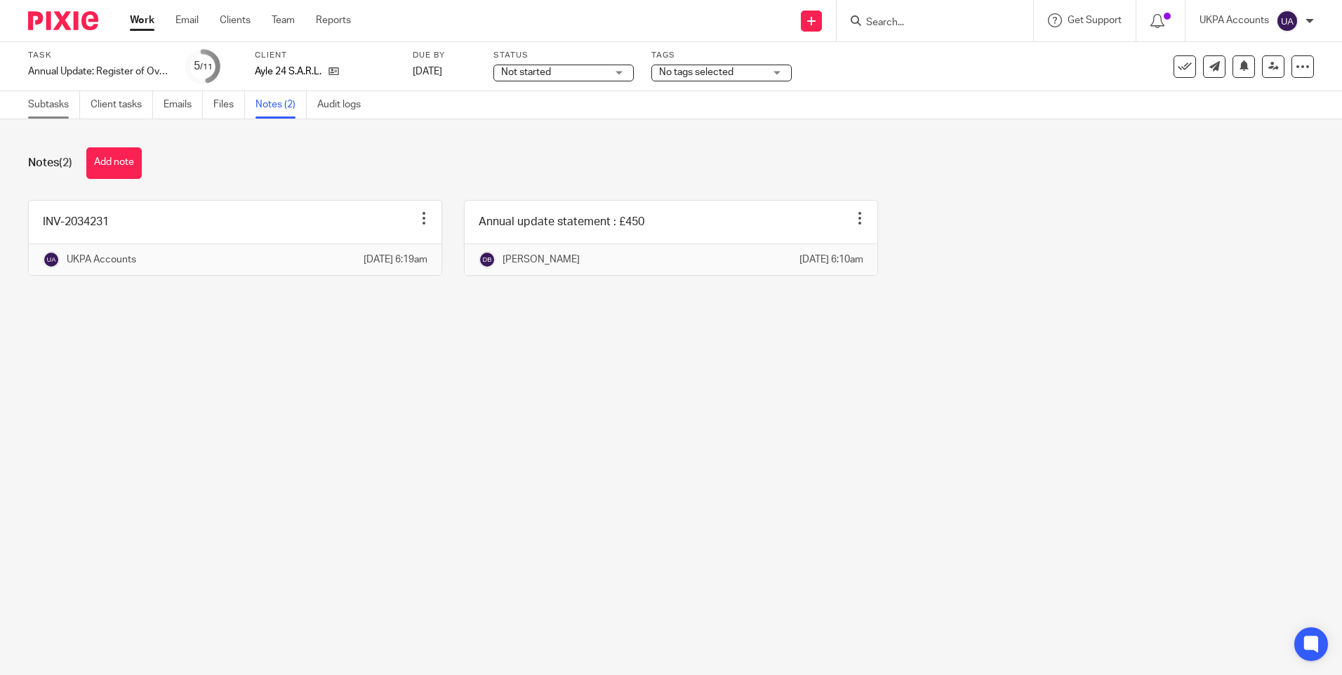
click at [54, 104] on link "Subtasks" at bounding box center [54, 104] width 52 height 27
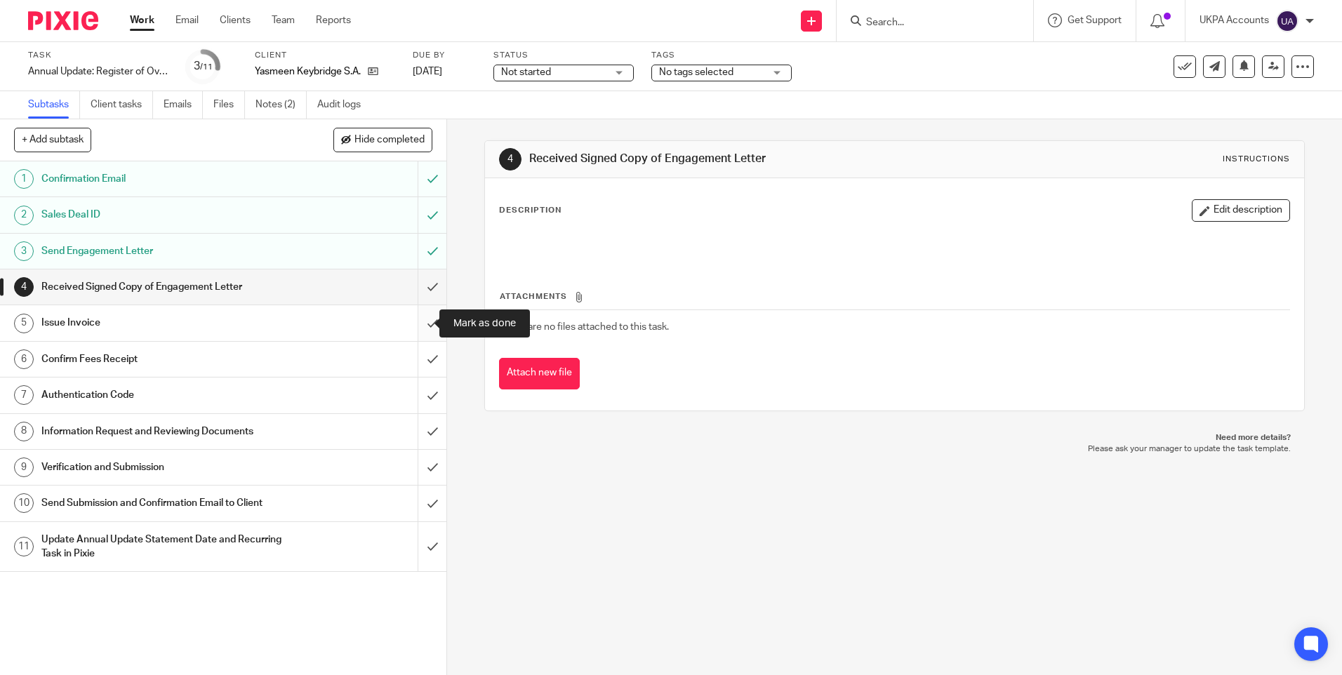
click at [421, 322] on input "submit" at bounding box center [223, 322] width 447 height 35
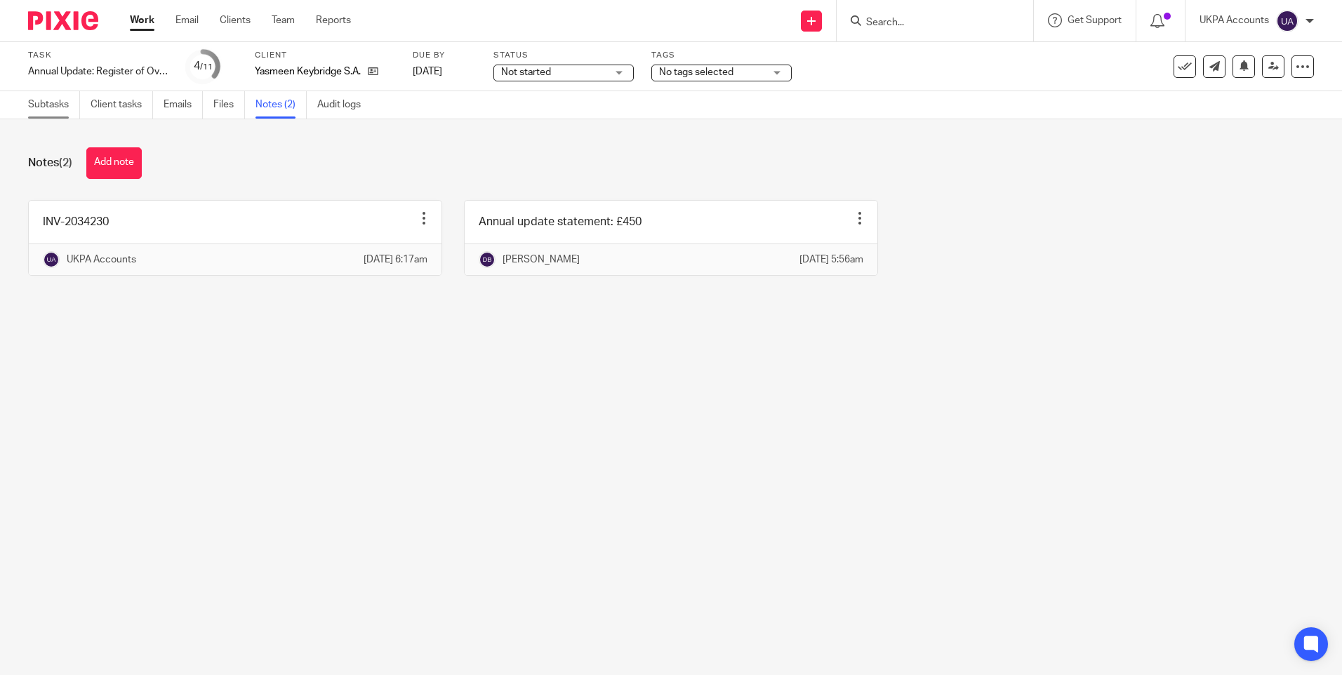
click at [51, 107] on link "Subtasks" at bounding box center [54, 104] width 52 height 27
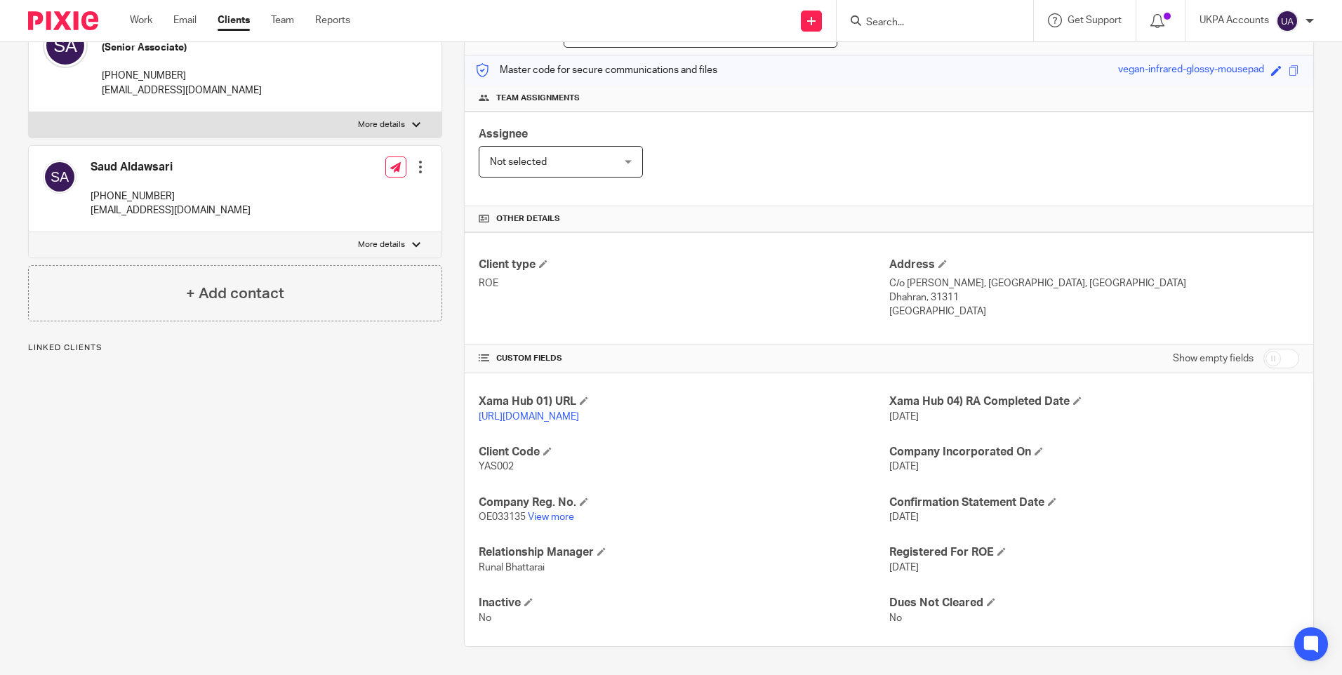
scroll to position [180, 0]
click at [562, 517] on link "View more" at bounding box center [551, 518] width 46 height 10
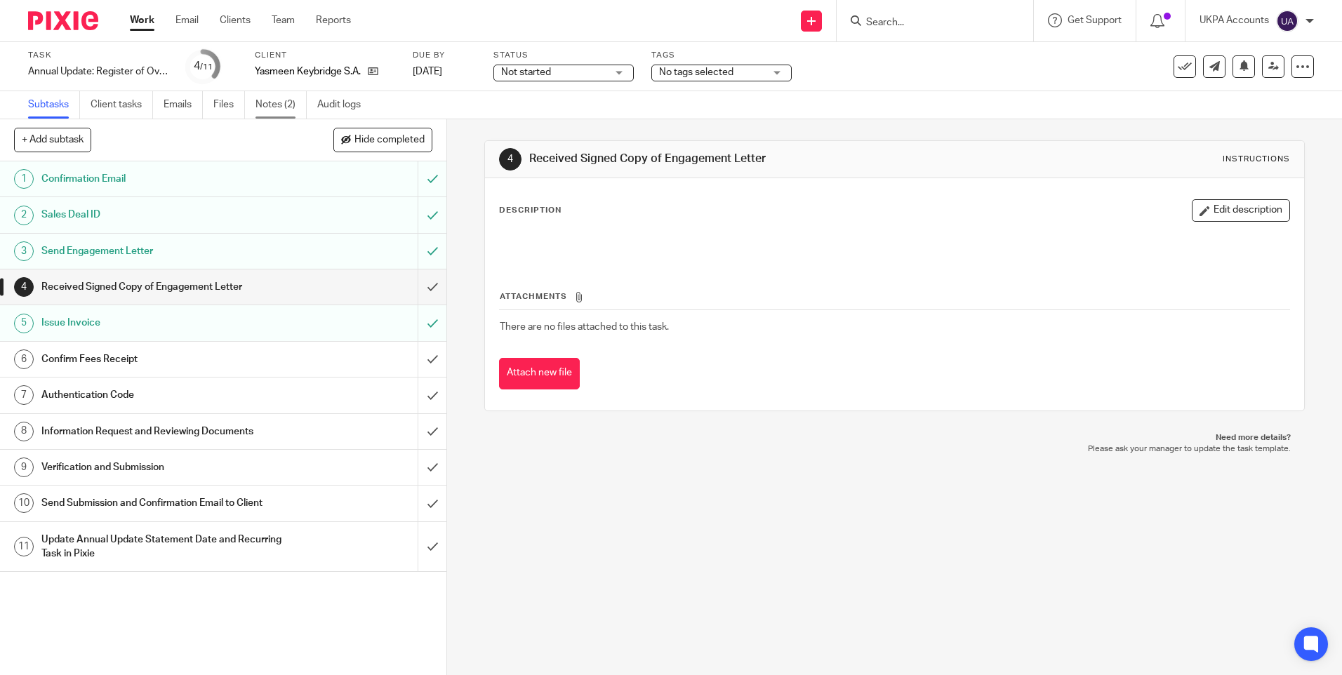
click at [296, 103] on link "Notes (2)" at bounding box center [281, 104] width 51 height 27
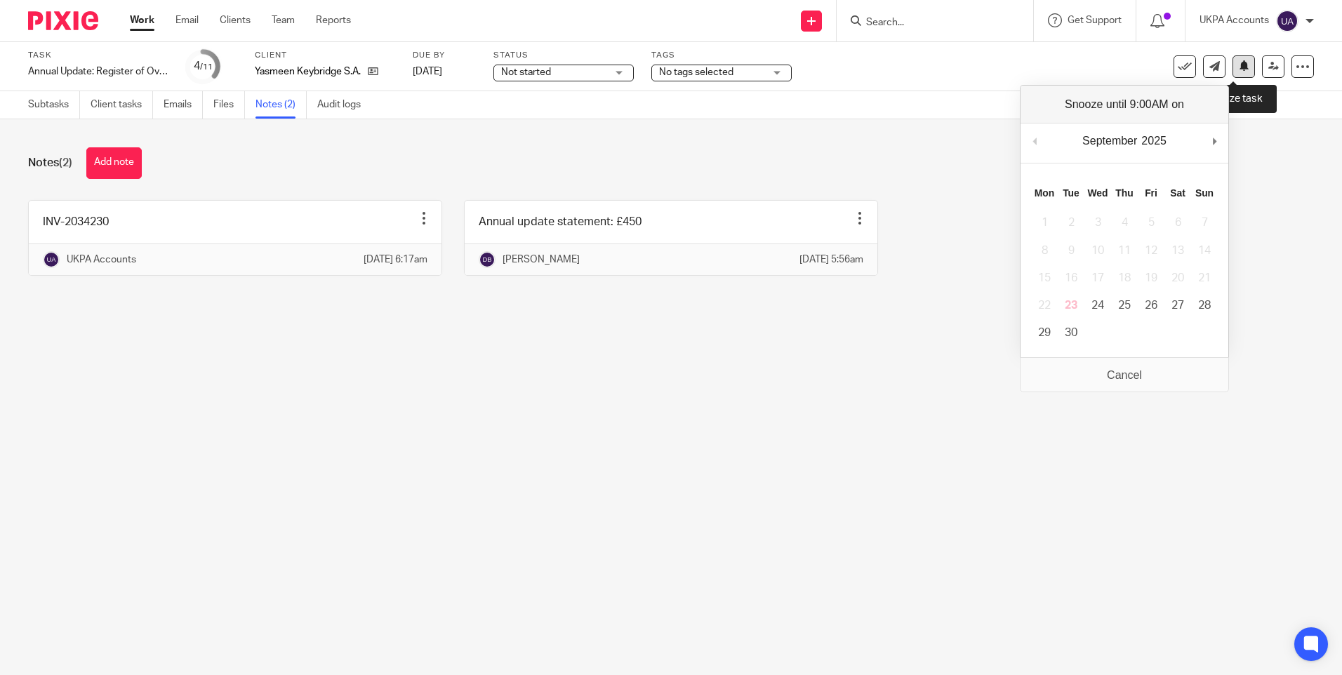
click at [1239, 68] on icon at bounding box center [1244, 65] width 11 height 11
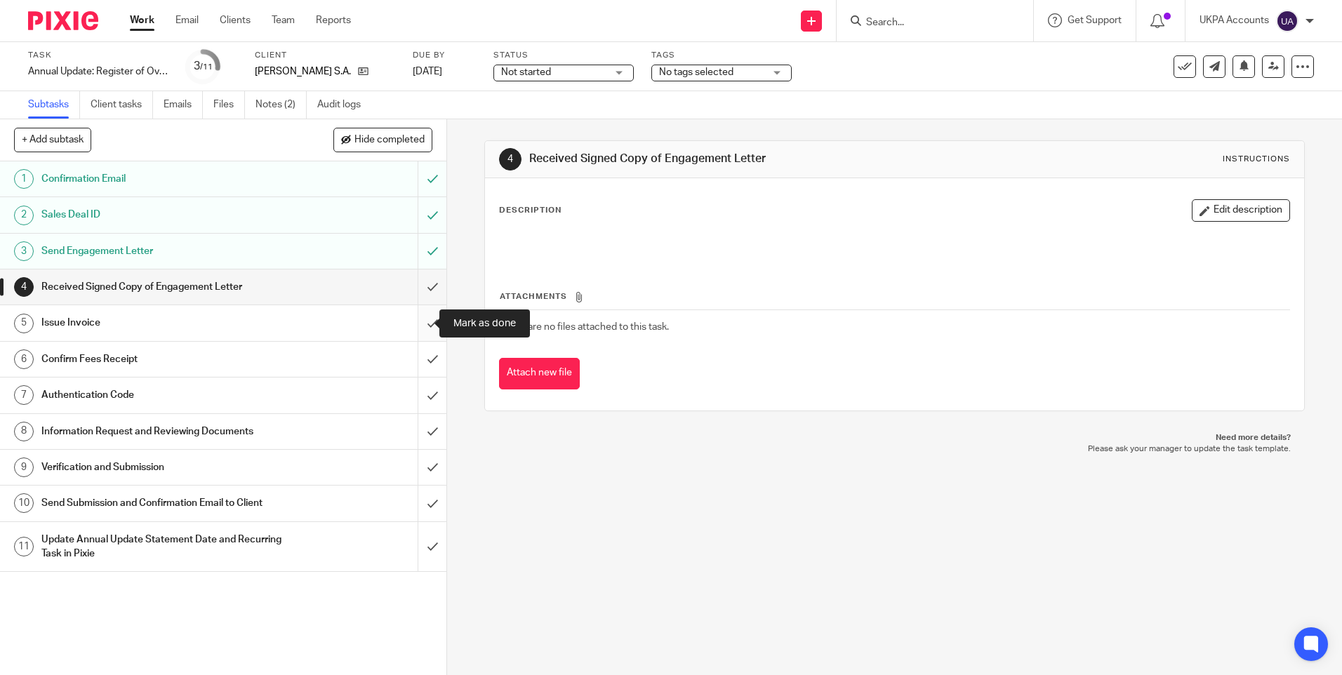
click at [422, 324] on input "submit" at bounding box center [223, 322] width 447 height 35
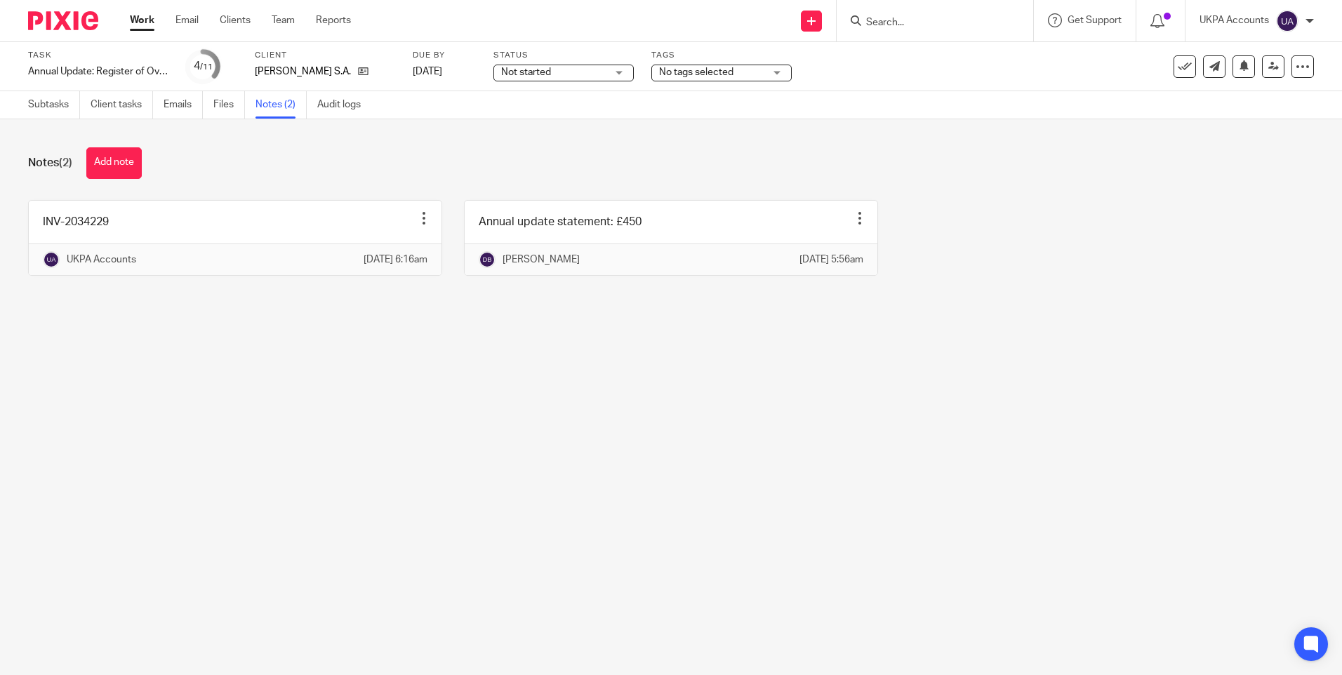
click at [468, 132] on div "Notes (2) Add note INV-2034229 Edit note Delete note UKPA Accounts 23 Sep 2025 …" at bounding box center [671, 222] width 1342 height 206
click at [65, 104] on link "Subtasks" at bounding box center [54, 104] width 52 height 27
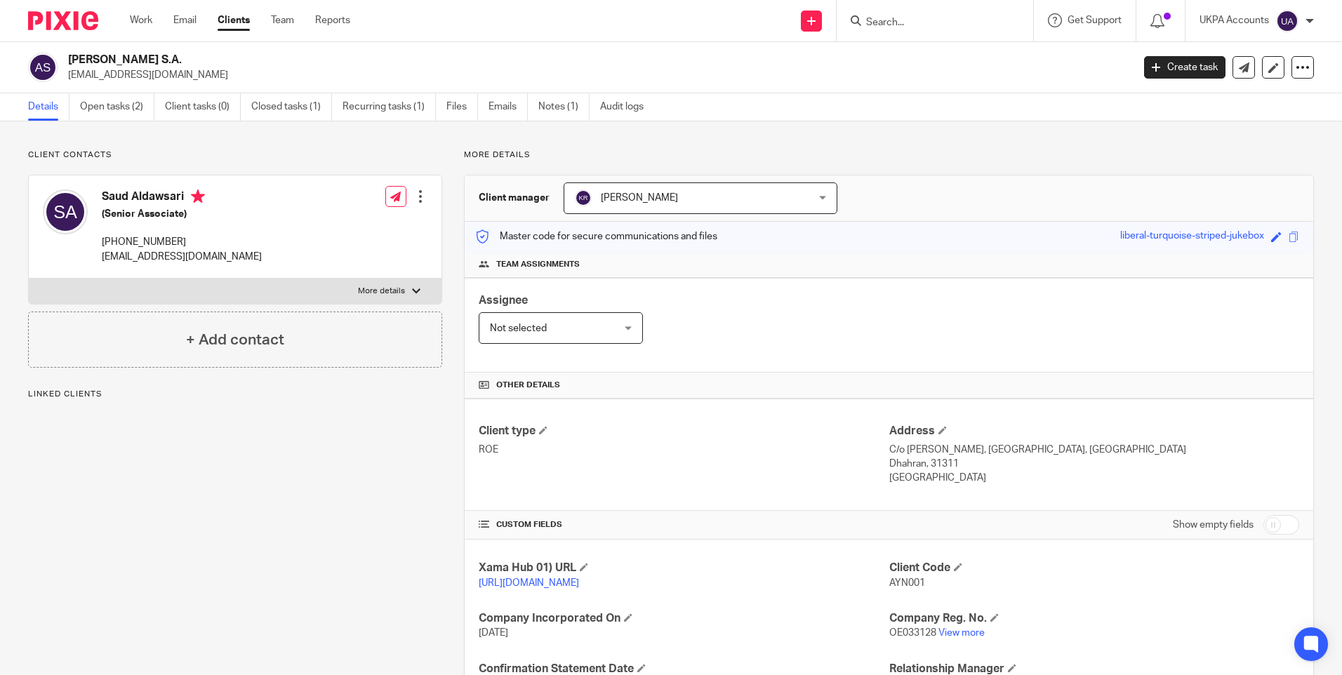
scroll to position [180, 0]
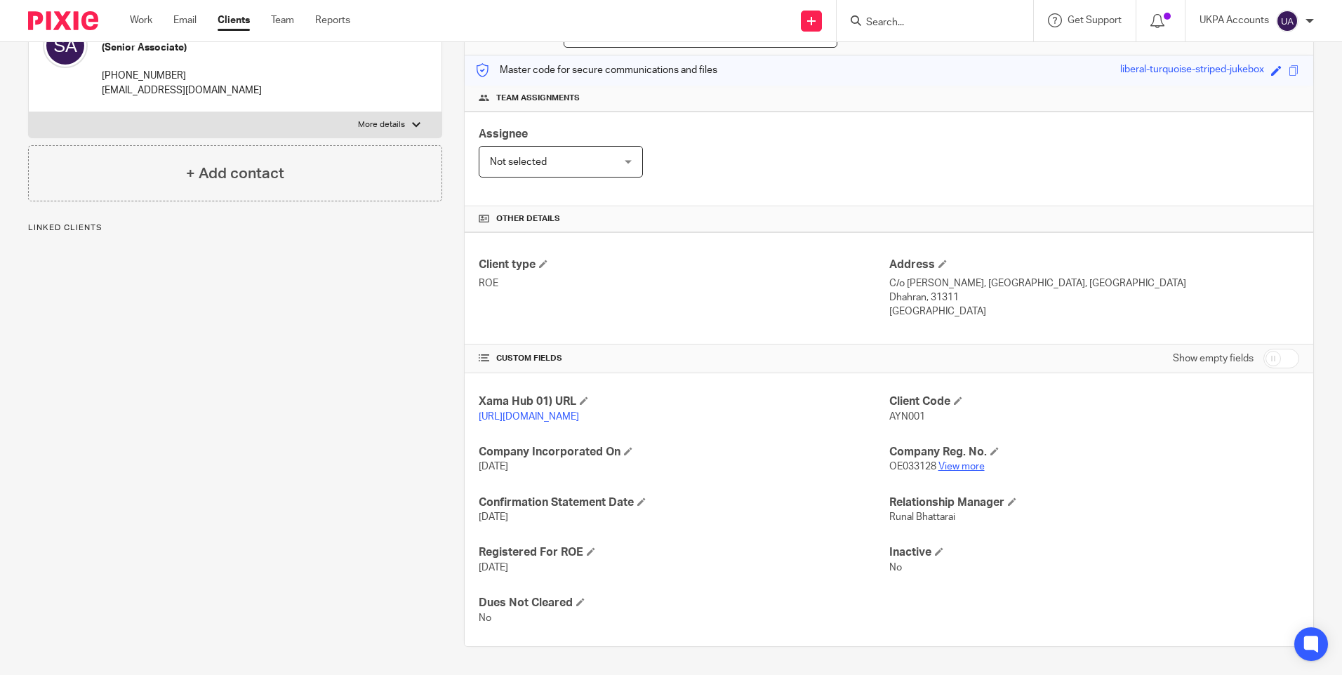
click at [944, 468] on link "View more" at bounding box center [962, 467] width 46 height 10
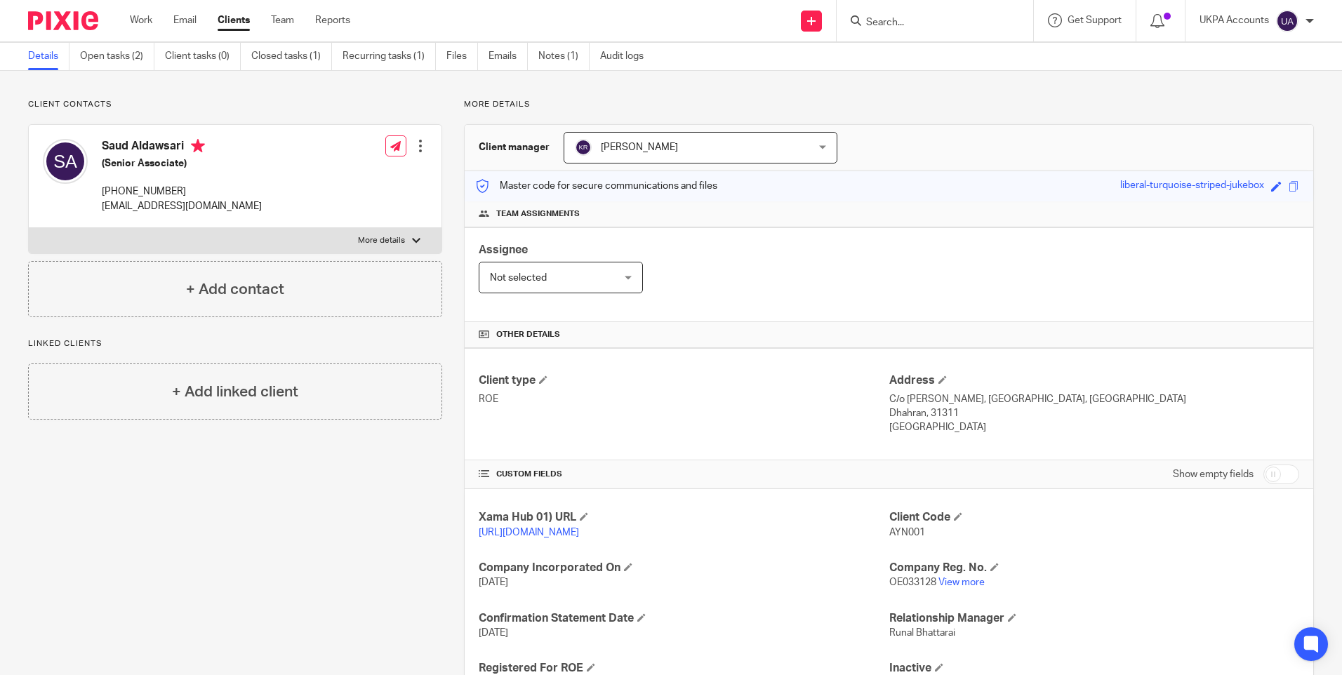
scroll to position [0, 0]
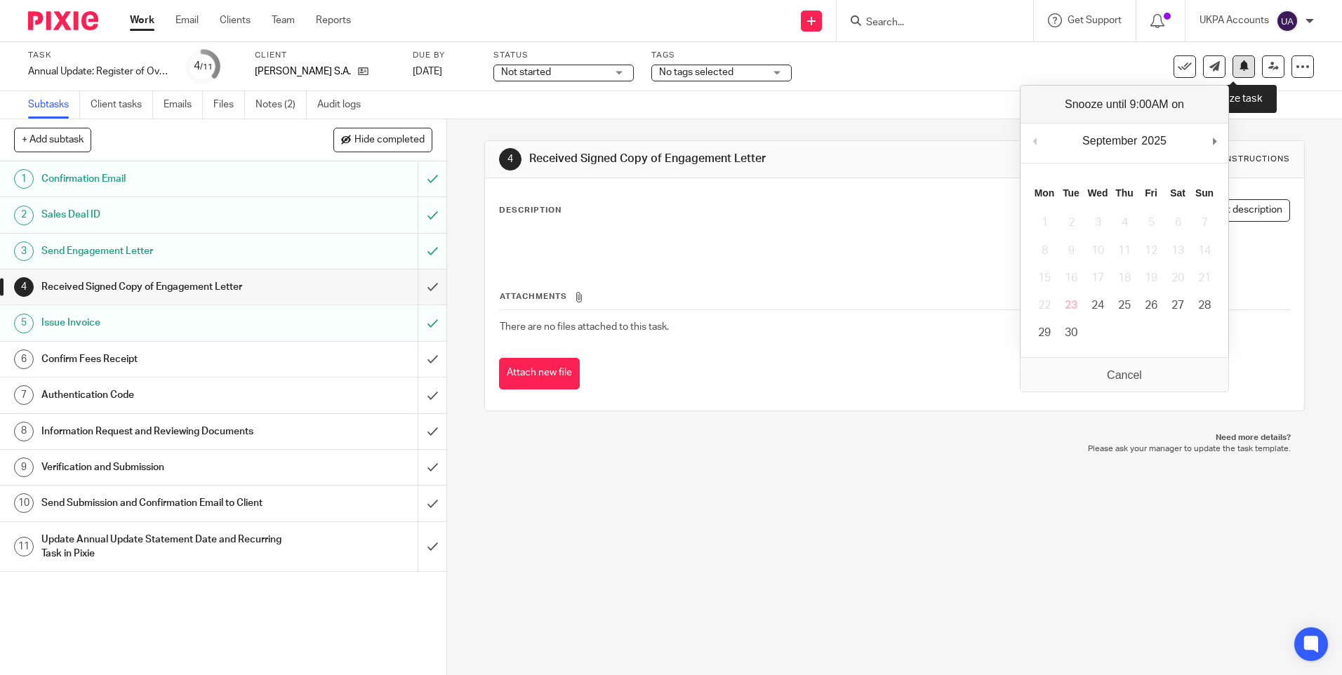
click at [1239, 70] on icon at bounding box center [1244, 65] width 11 height 11
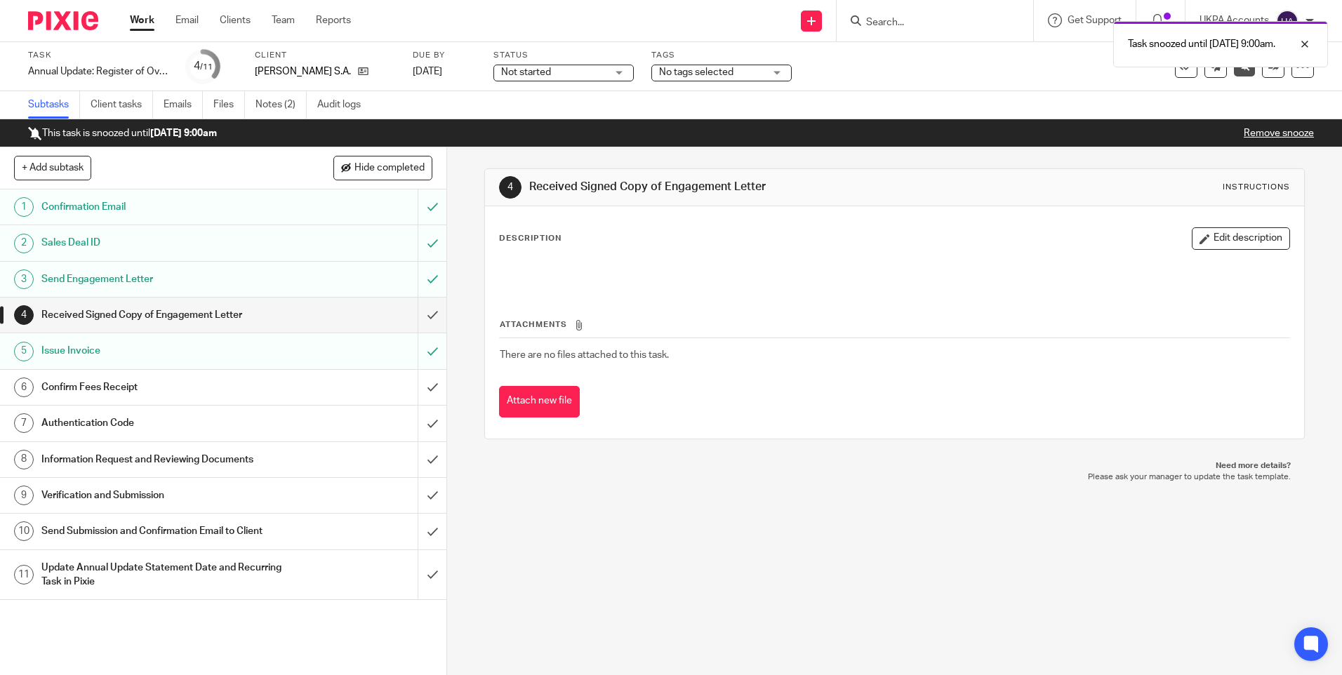
click at [148, 20] on link "Work" at bounding box center [142, 20] width 25 height 14
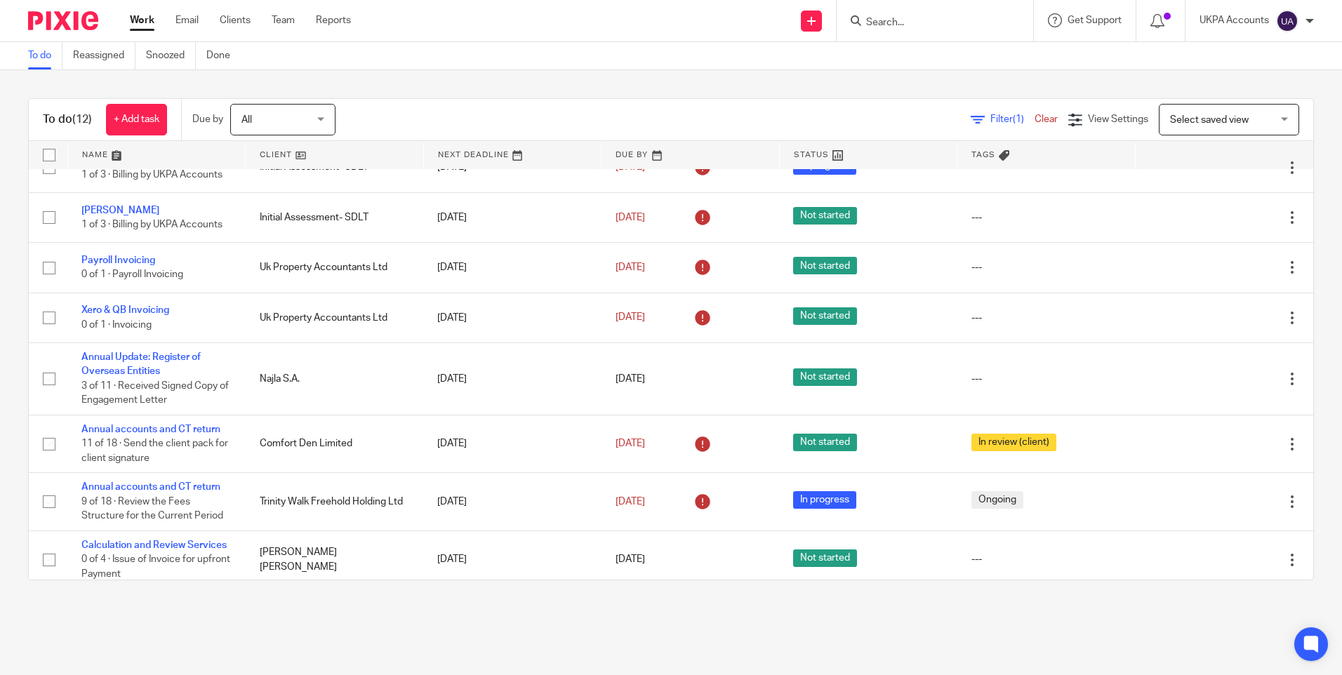
scroll to position [281, 0]
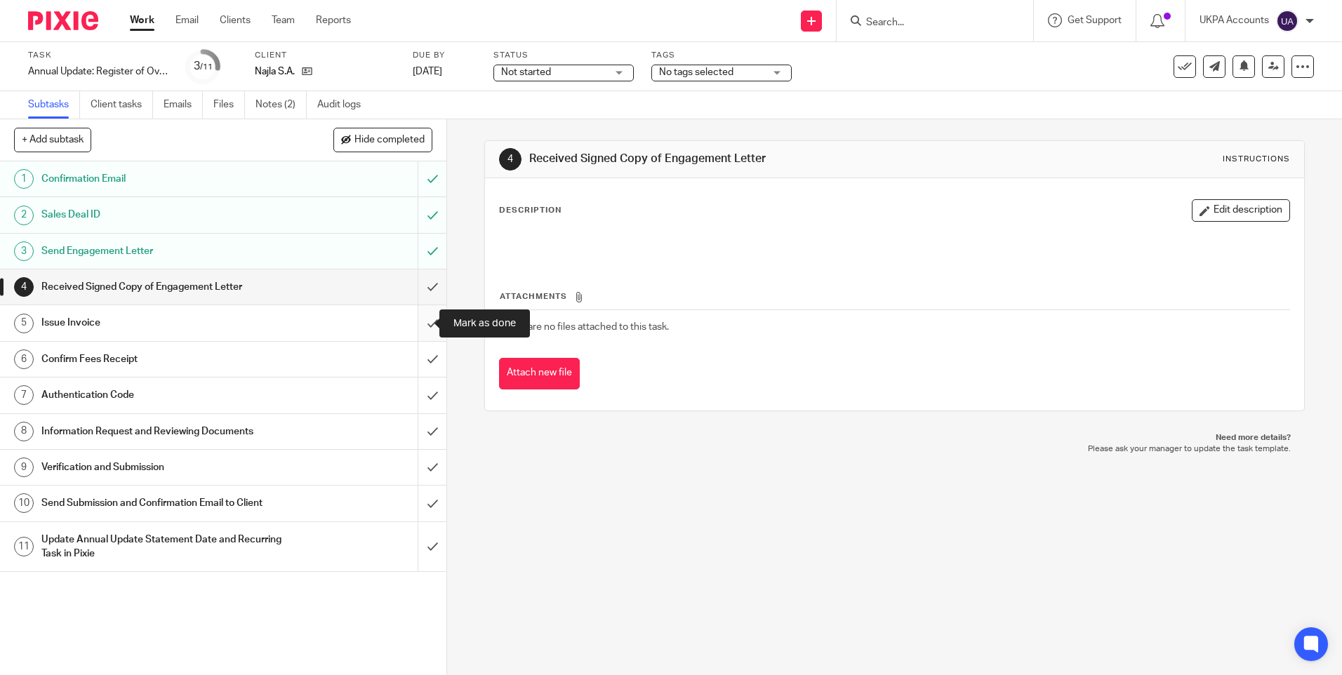
click at [415, 324] on input "submit" at bounding box center [223, 322] width 447 height 35
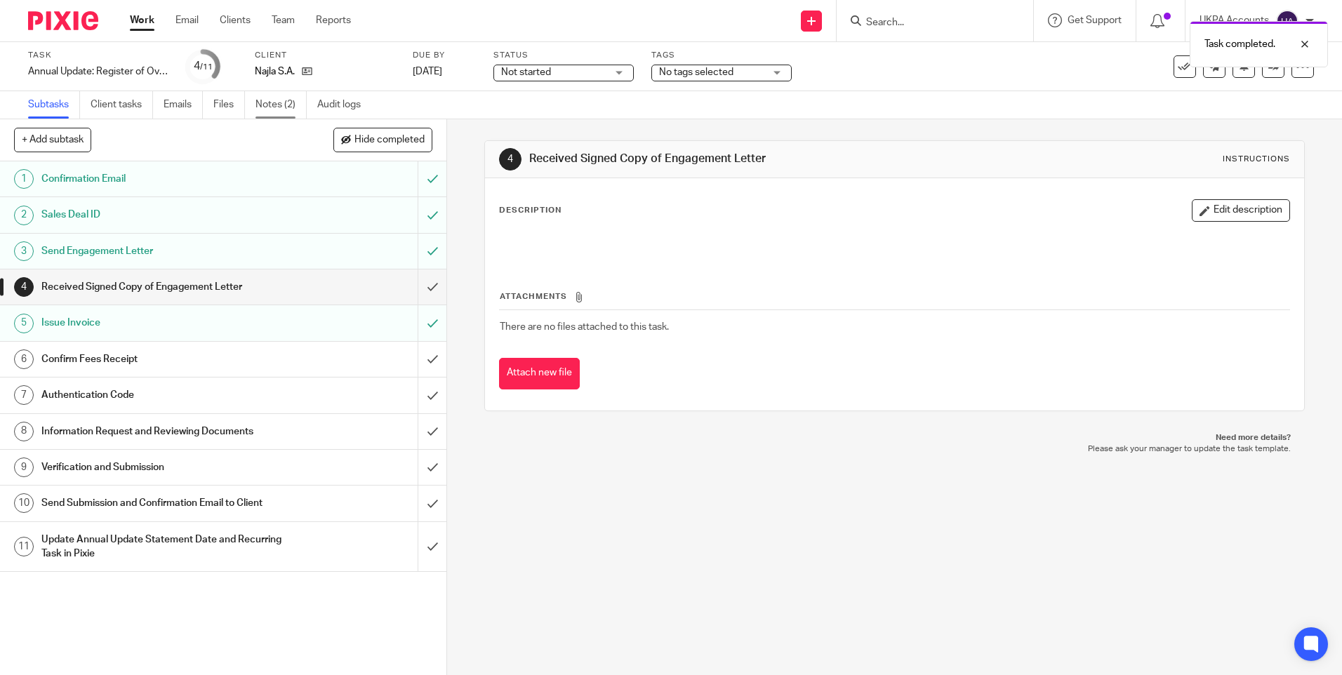
drag, startPoint x: 0, startPoint y: 0, endPoint x: 260, endPoint y: 107, distance: 280.8
click at [260, 107] on link "Notes (2)" at bounding box center [281, 104] width 51 height 27
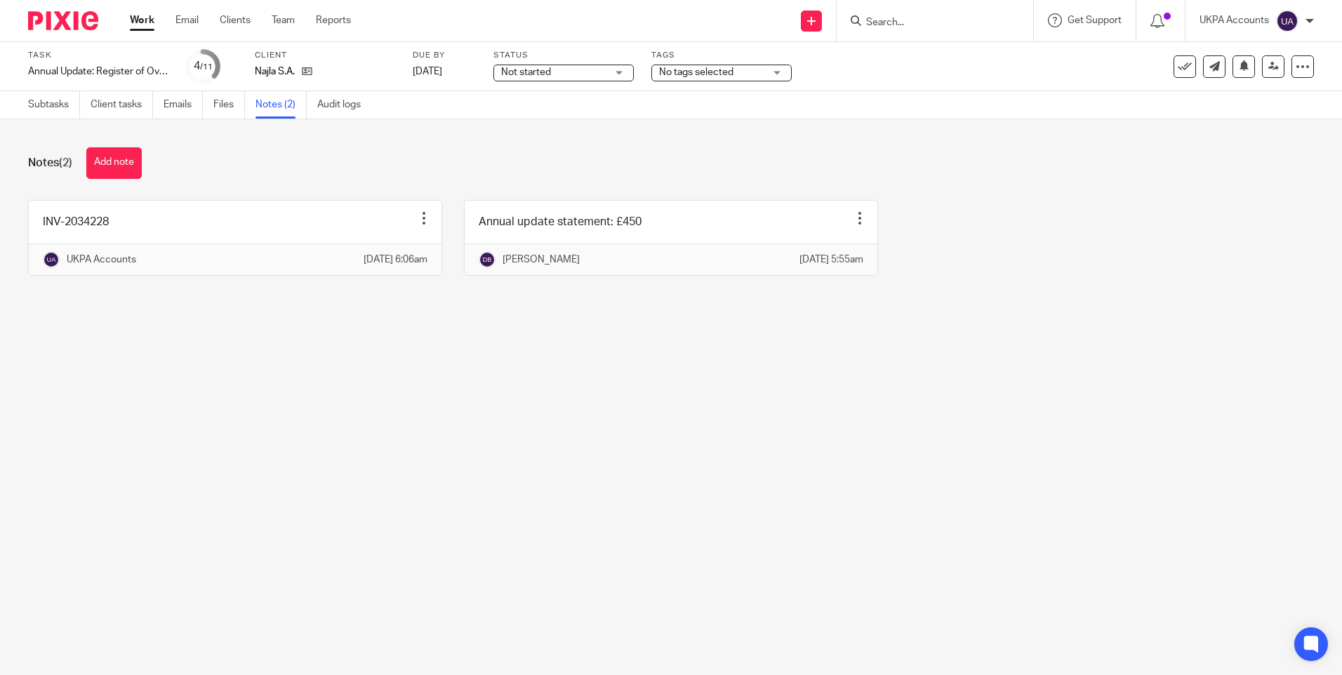
click at [440, 158] on div "Notes (2) Add note" at bounding box center [671, 163] width 1286 height 32
click at [579, 464] on main "Task Annual Update: Register of Overseas Entities Save Annual Update: Register …" at bounding box center [671, 337] width 1342 height 675
click at [65, 105] on link "Subtasks" at bounding box center [54, 104] width 52 height 27
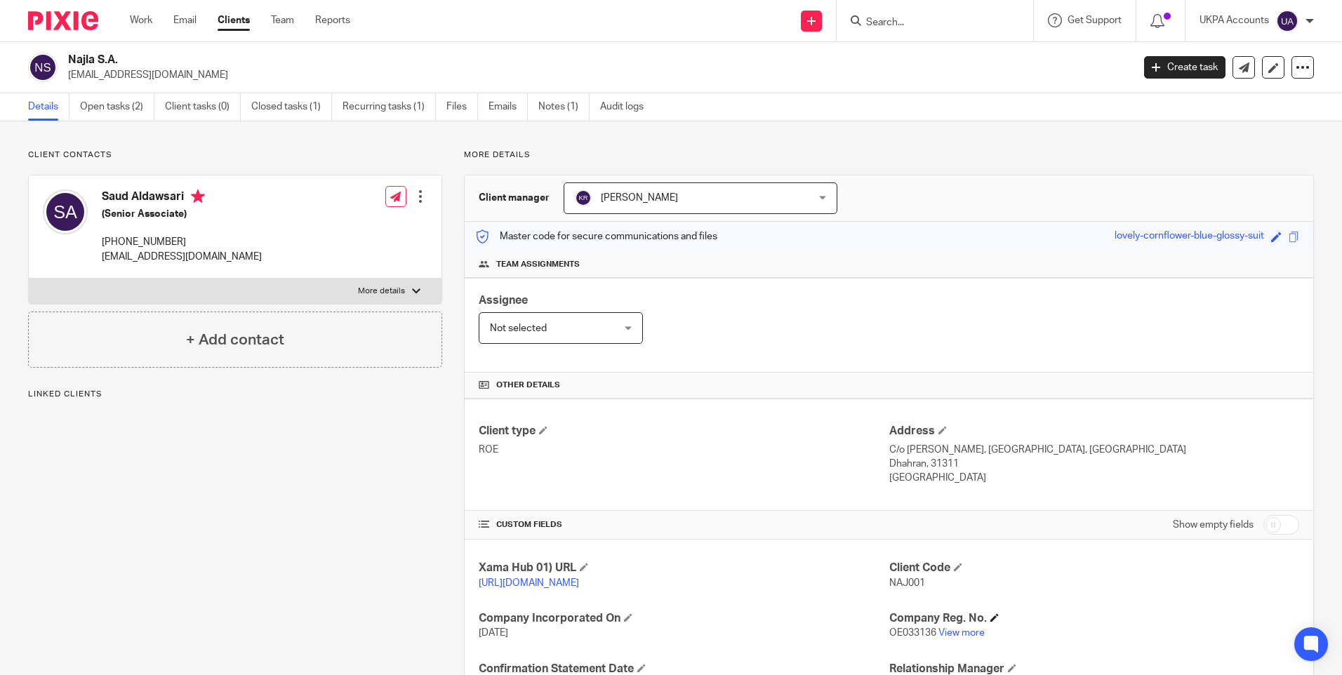
scroll to position [180, 0]
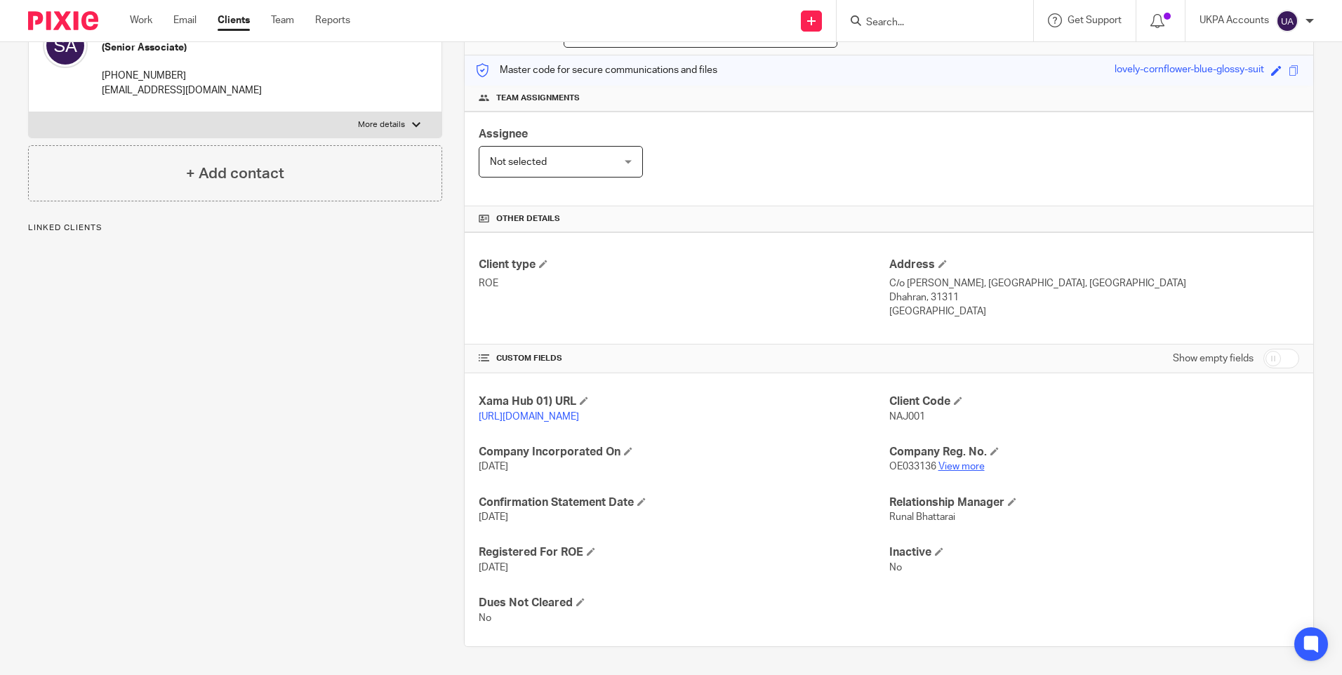
click at [969, 468] on link "View more" at bounding box center [962, 467] width 46 height 10
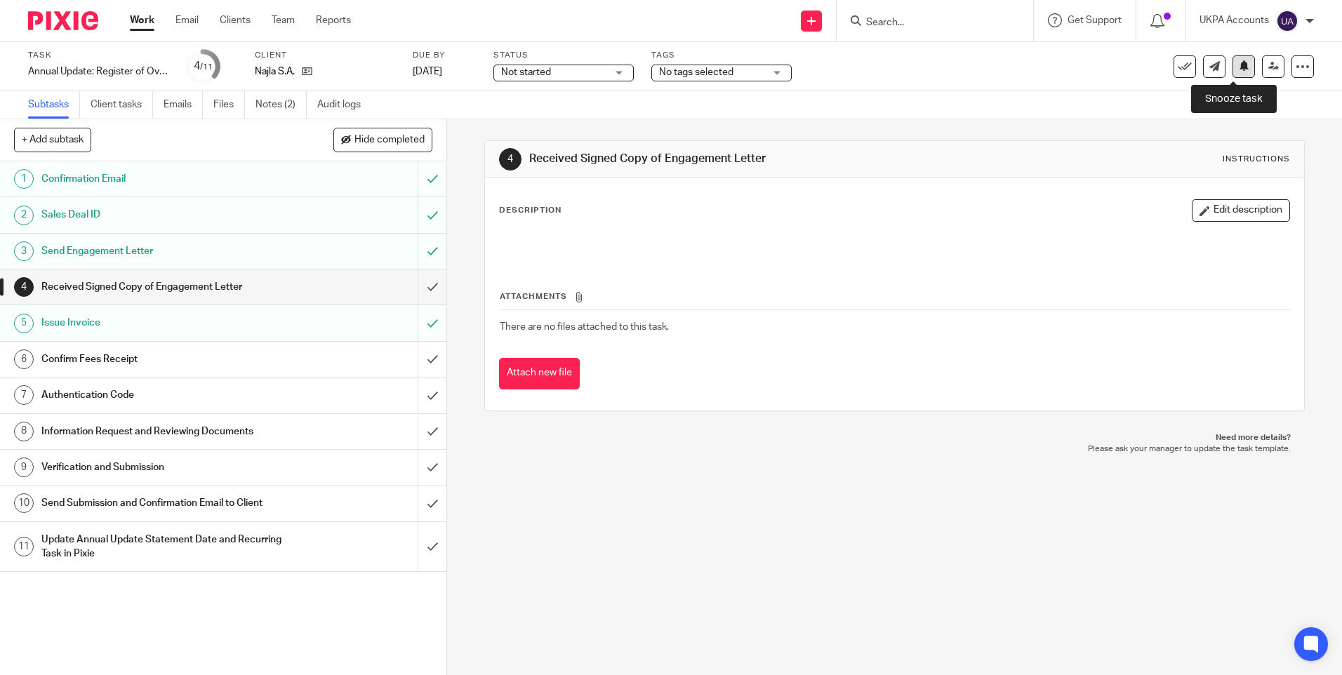
click at [1241, 69] on button at bounding box center [1244, 66] width 22 height 22
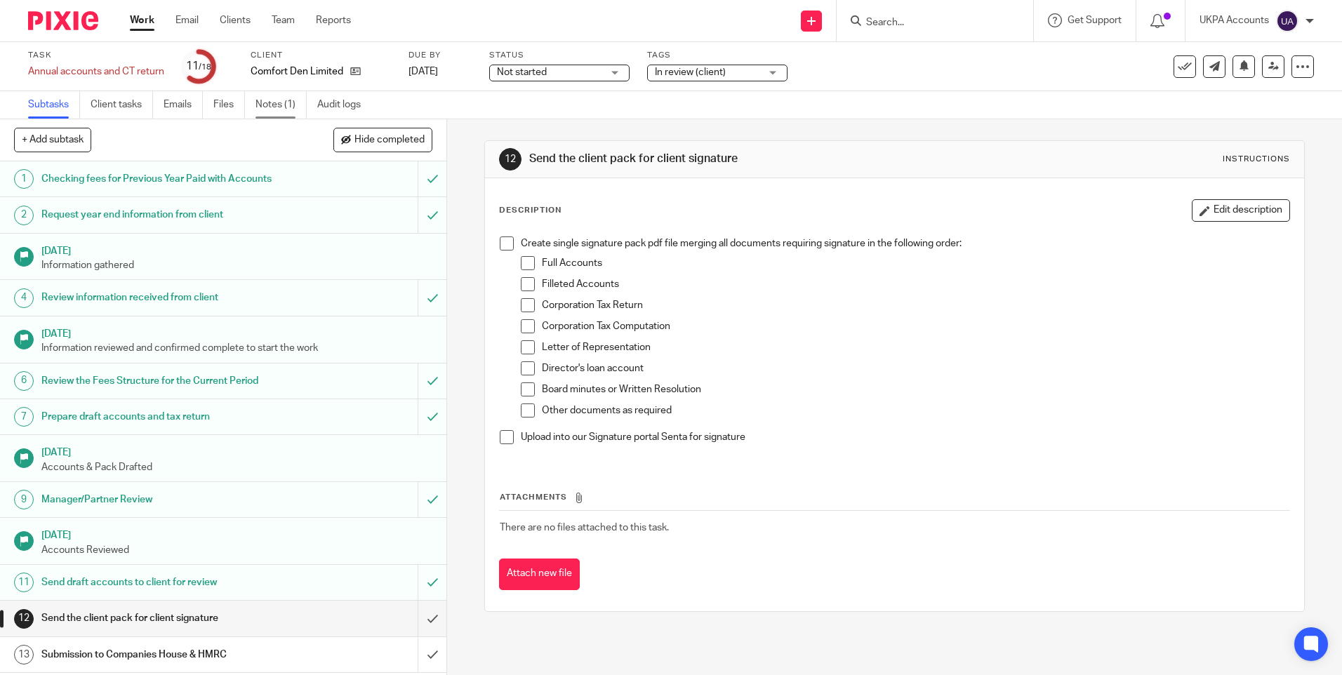
click at [286, 107] on link "Notes (1)" at bounding box center [281, 104] width 51 height 27
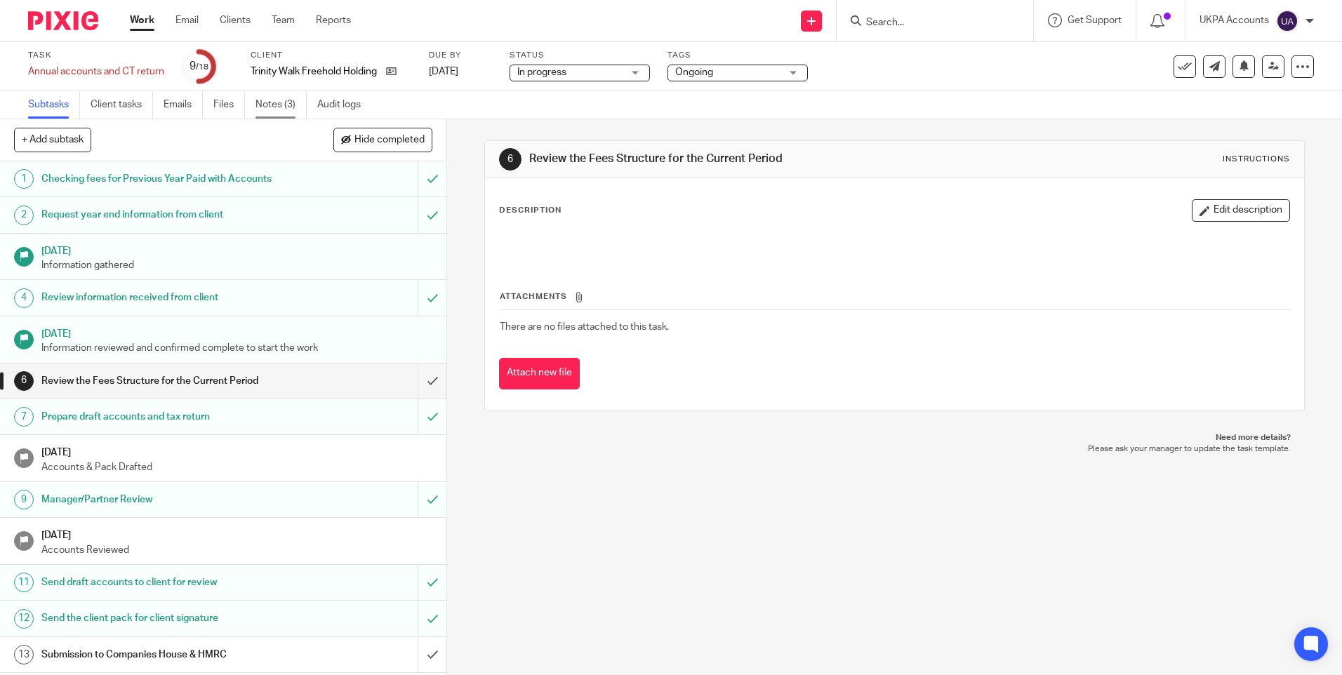
click at [282, 105] on link "Notes (3)" at bounding box center [281, 104] width 51 height 27
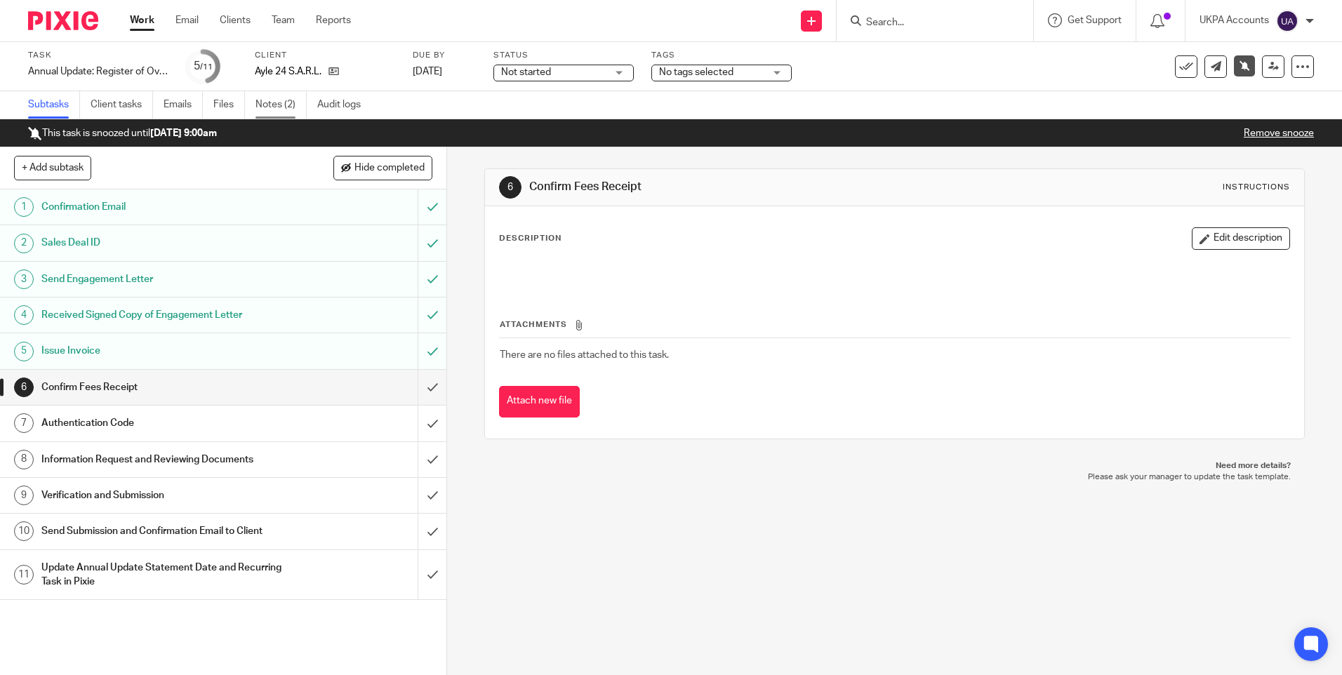
click at [285, 107] on link "Notes (2)" at bounding box center [281, 104] width 51 height 27
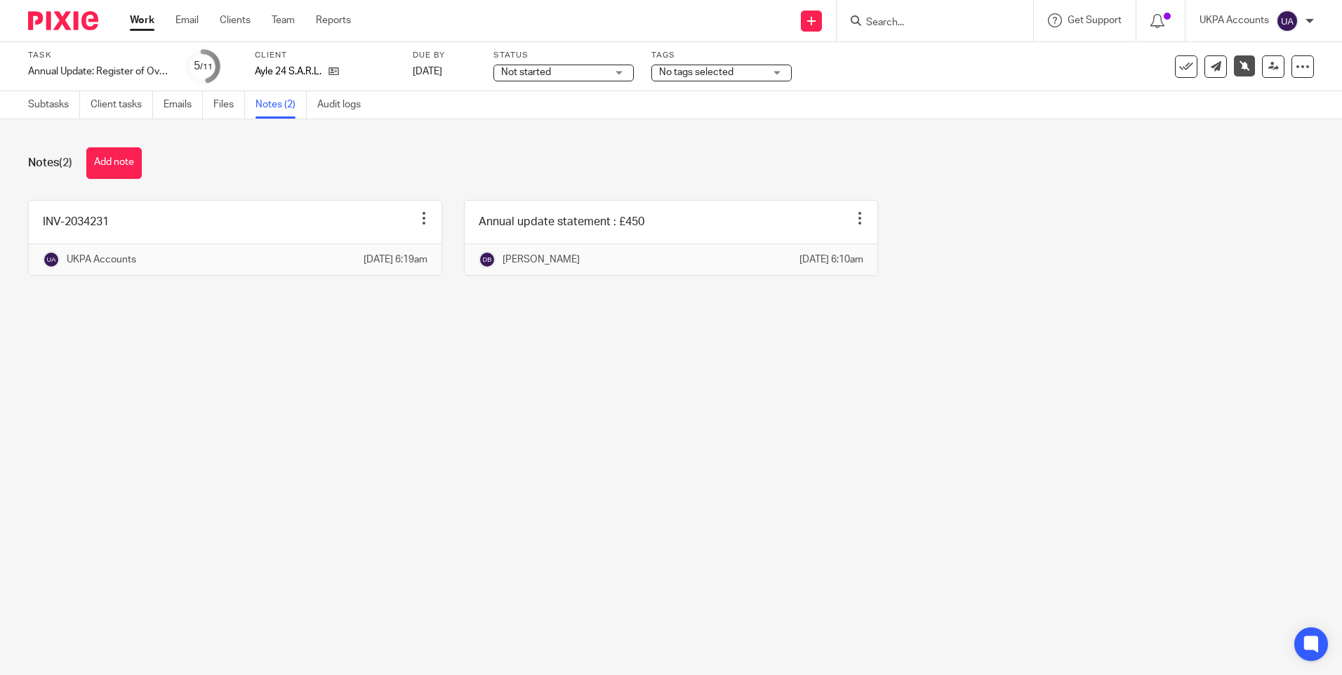
click at [145, 21] on link "Work" at bounding box center [142, 20] width 25 height 14
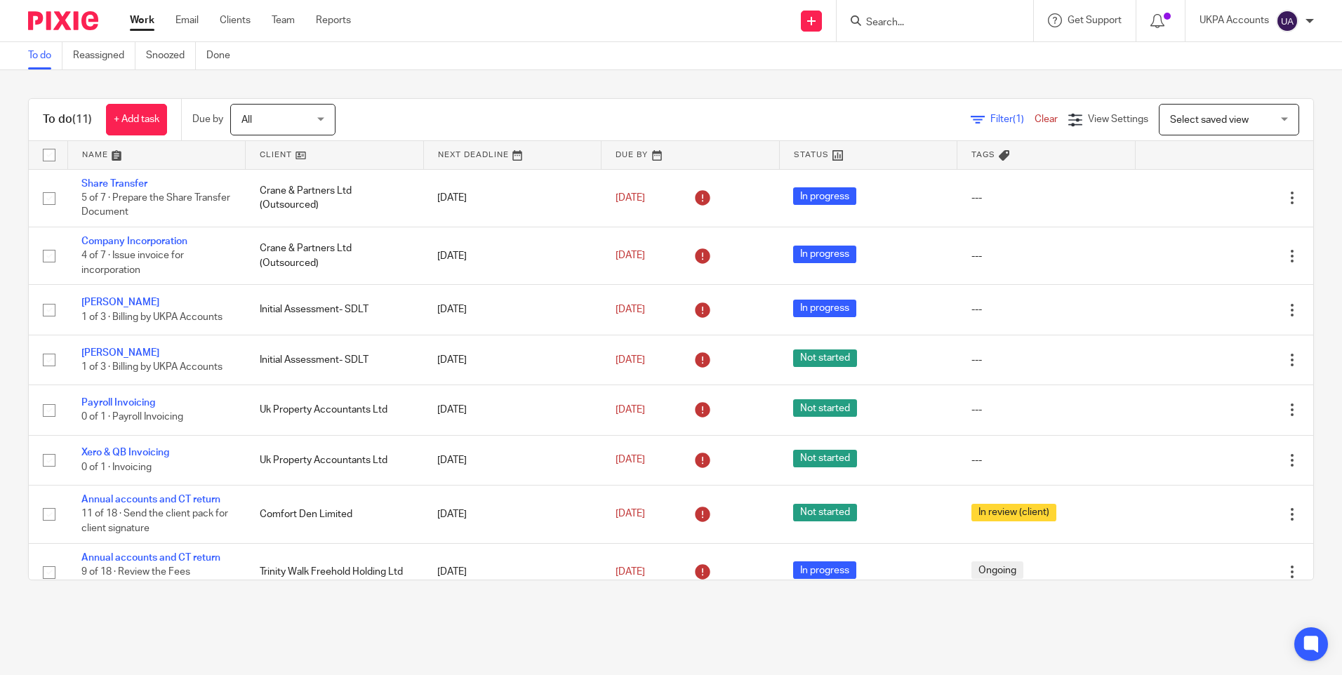
click at [44, 51] on link "To do" at bounding box center [45, 55] width 34 height 27
